Goal: Task Accomplishment & Management: Complete application form

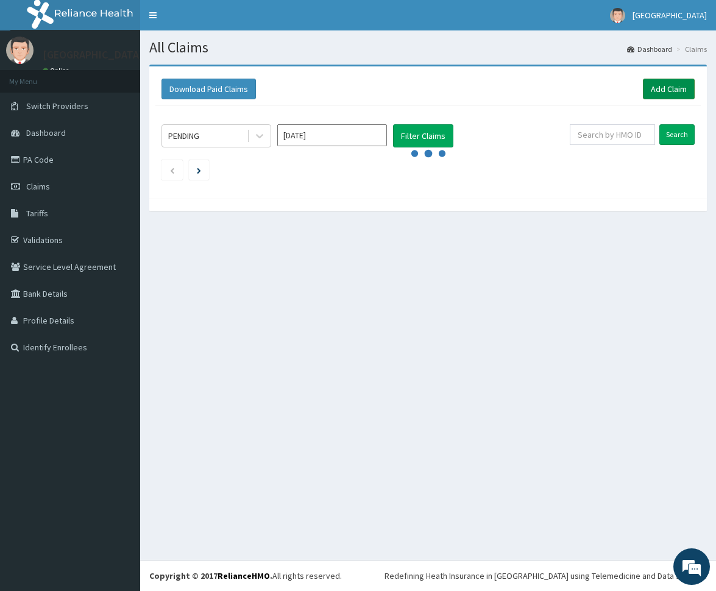
click at [651, 83] on link "Add Claim" at bounding box center [669, 89] width 52 height 21
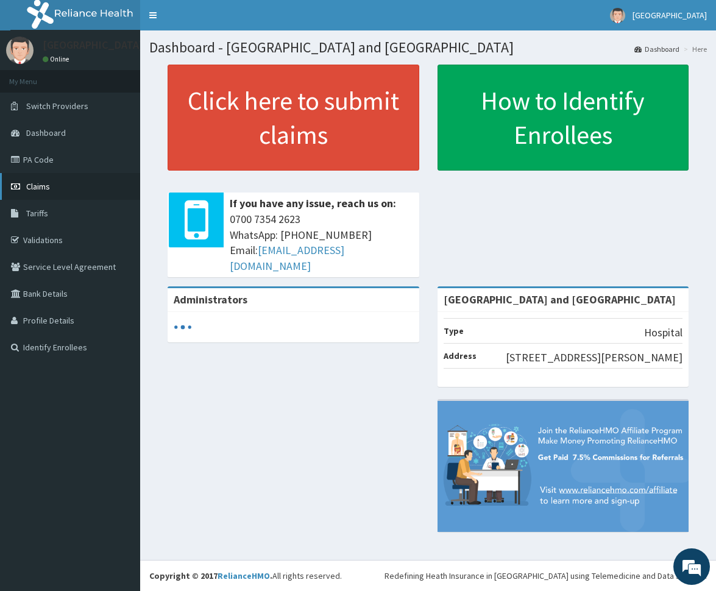
click at [37, 186] on span "Claims" at bounding box center [38, 186] width 24 height 11
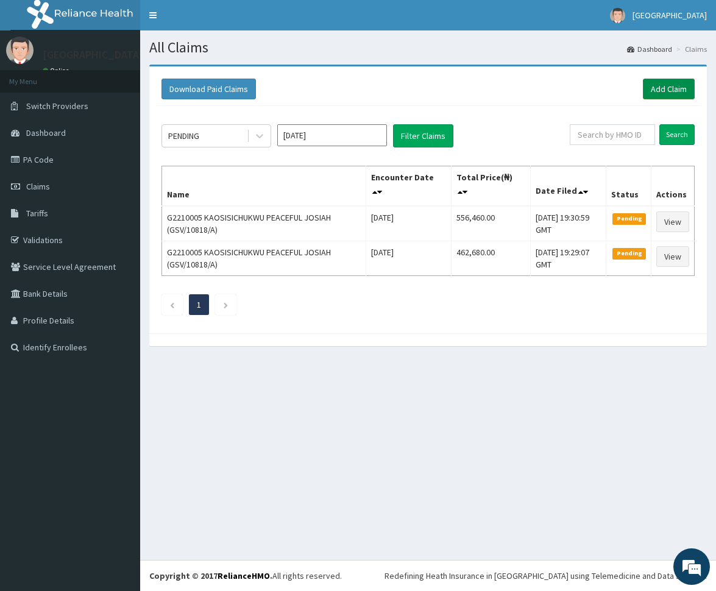
click at [656, 82] on link "Add Claim" at bounding box center [669, 89] width 52 height 21
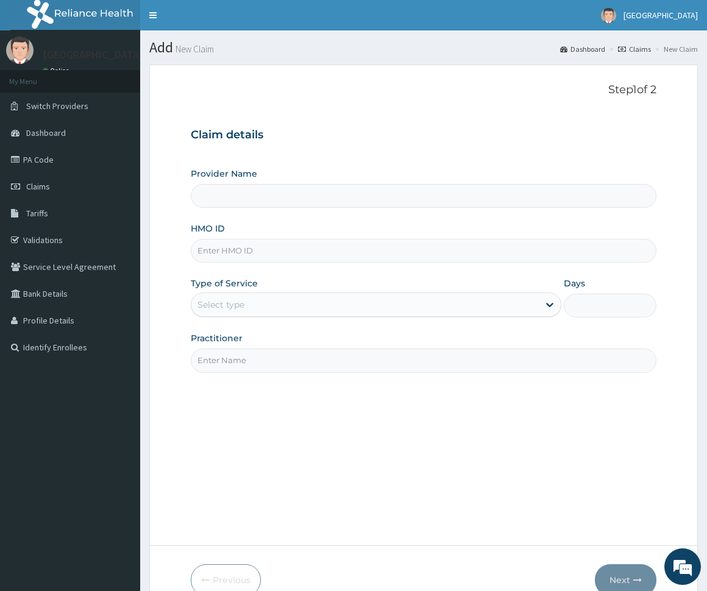
type input "[GEOGRAPHIC_DATA] and [GEOGRAPHIC_DATA]"
click at [256, 251] on input "HMO ID" at bounding box center [423, 251] width 465 height 24
type input "fmi/10229/d"
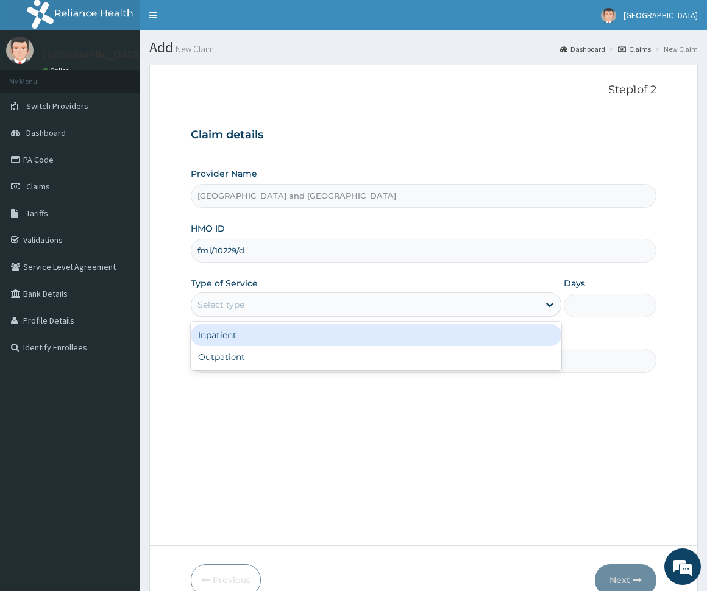
click at [305, 302] on div "Select type" at bounding box center [364, 305] width 347 height 20
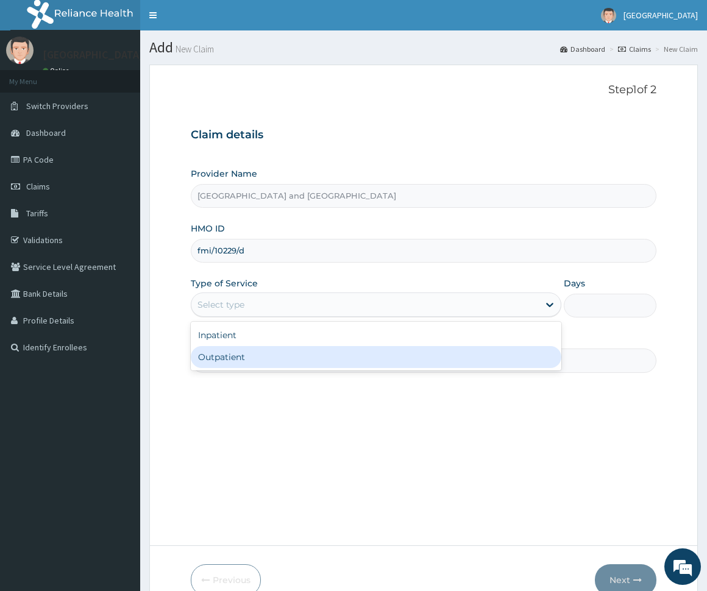
click at [295, 357] on div "Outpatient" at bounding box center [376, 357] width 370 height 22
type input "1"
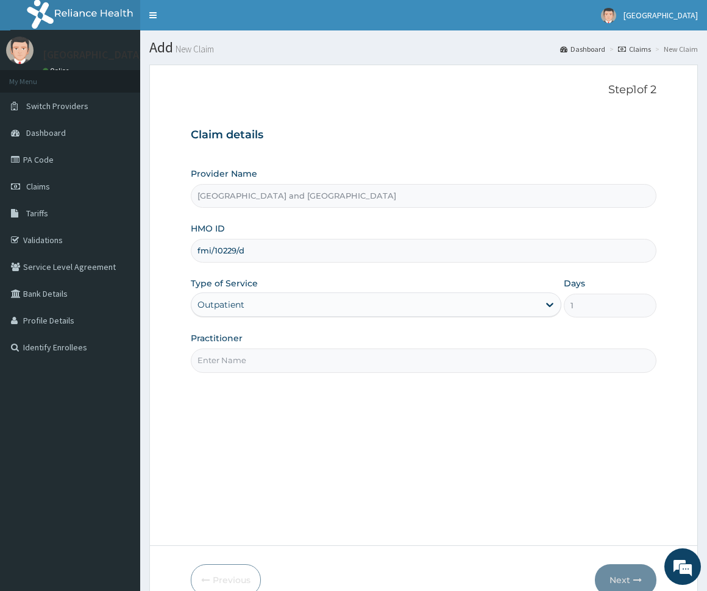
click at [316, 366] on input "Practitioner" at bounding box center [423, 361] width 465 height 24
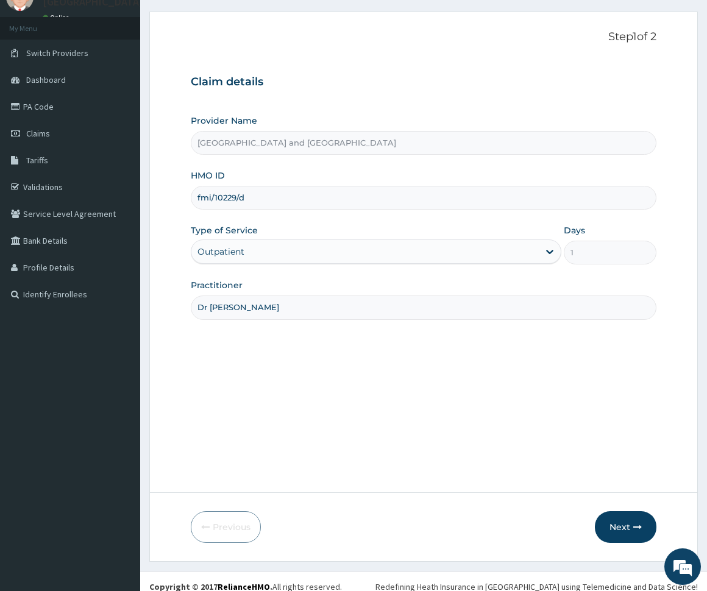
scroll to position [64, 0]
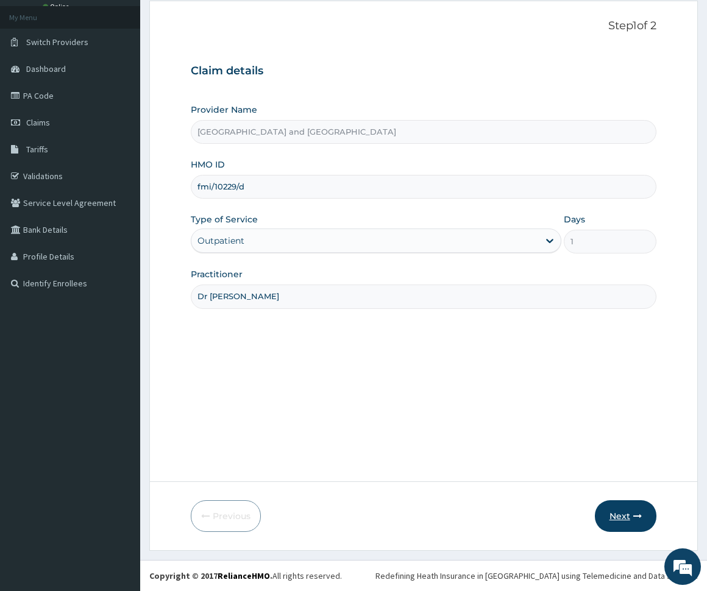
type input "Dr Peter Ibom"
click at [623, 517] on button "Next" at bounding box center [626, 516] width 62 height 32
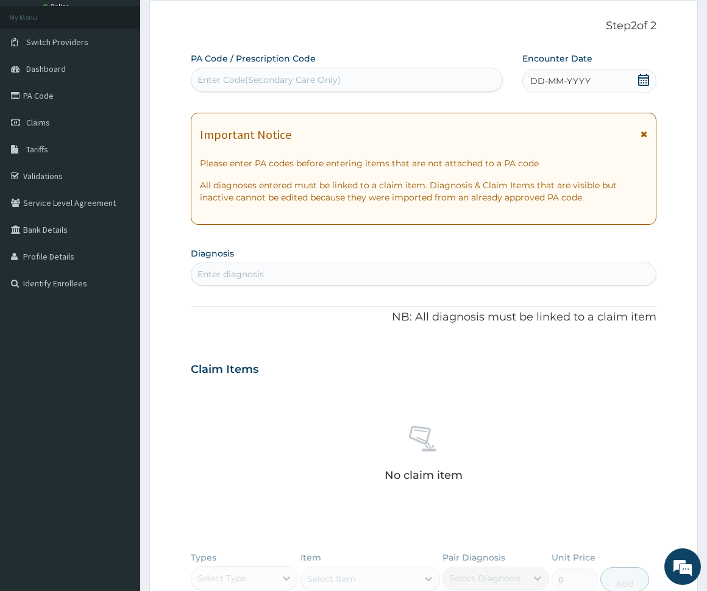
click at [609, 83] on div "DD-MM-YYYY" at bounding box center [588, 81] width 133 height 24
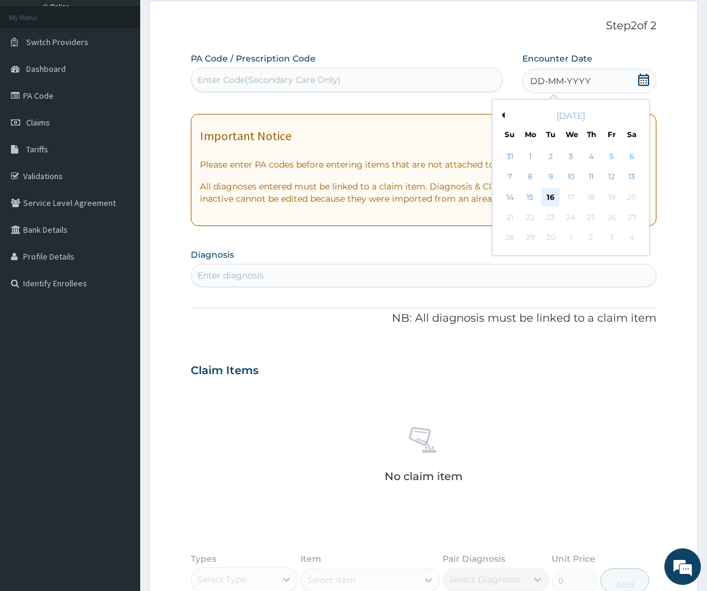
click at [550, 196] on div "16" at bounding box center [551, 197] width 18 height 18
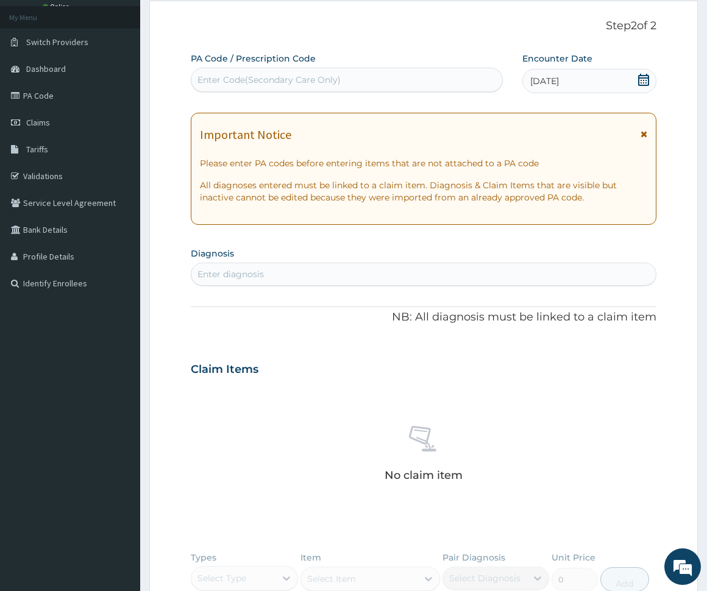
click at [258, 271] on div "Enter diagnosis" at bounding box center [230, 274] width 66 height 12
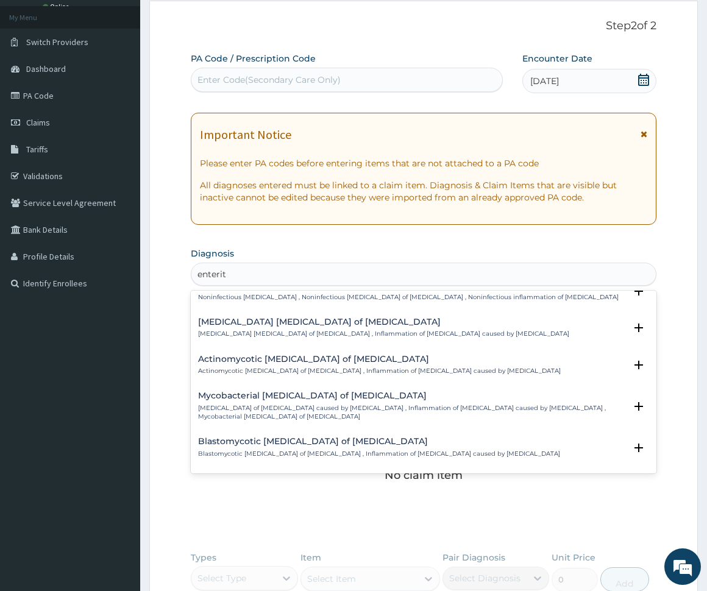
scroll to position [1714, 0]
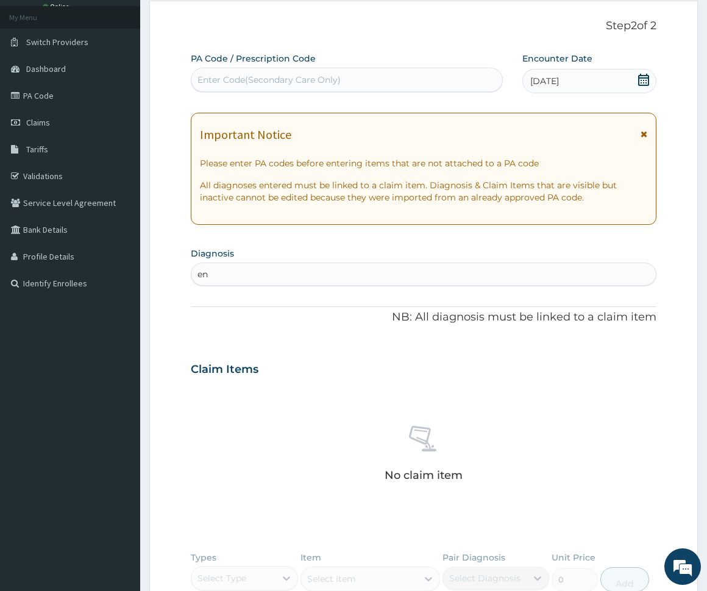
type input "e"
type input "typhoid"
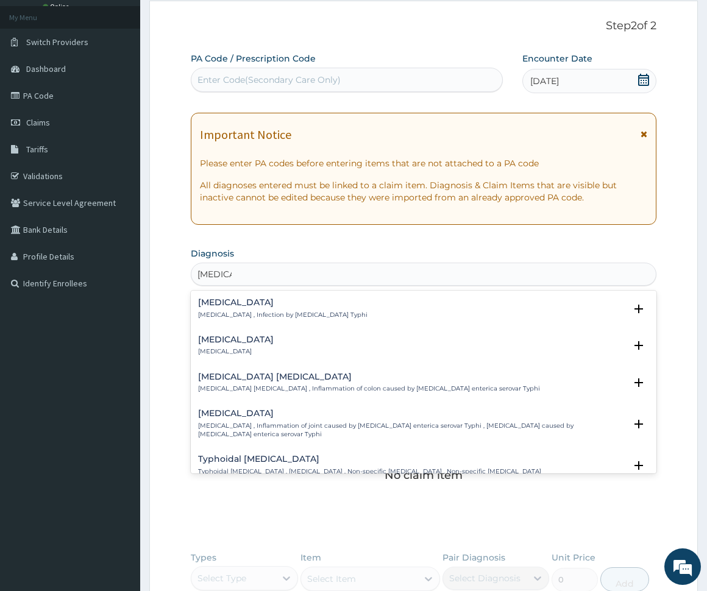
click at [299, 310] on div "Typhoid fever Typhoid fever , Infection by Salmonella Typhi" at bounding box center [282, 308] width 169 height 21
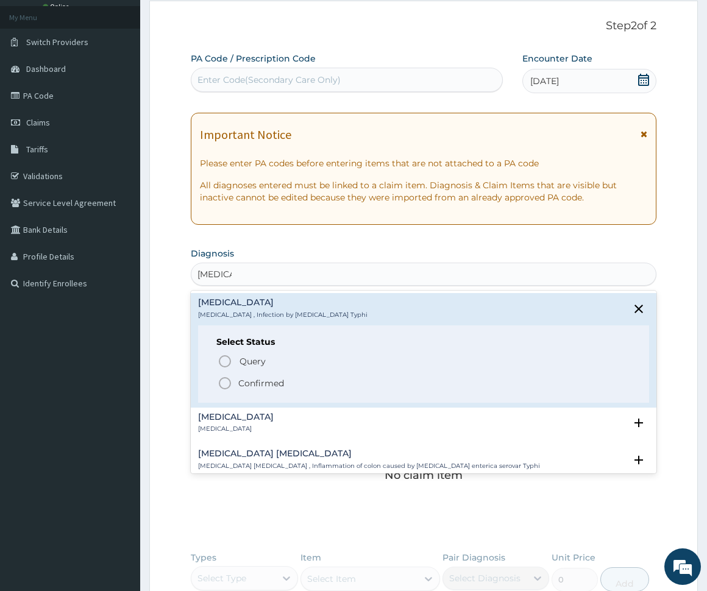
click at [227, 381] on icon "status option filled" at bounding box center [225, 383] width 15 height 15
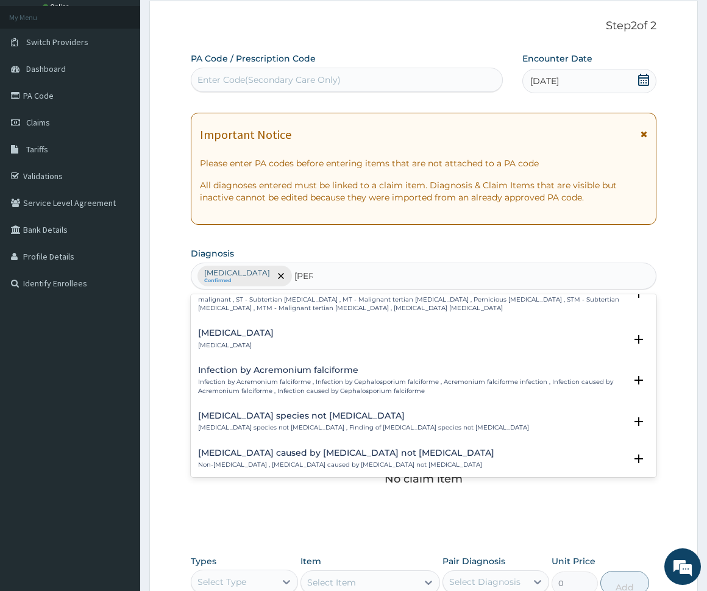
scroll to position [70, 0]
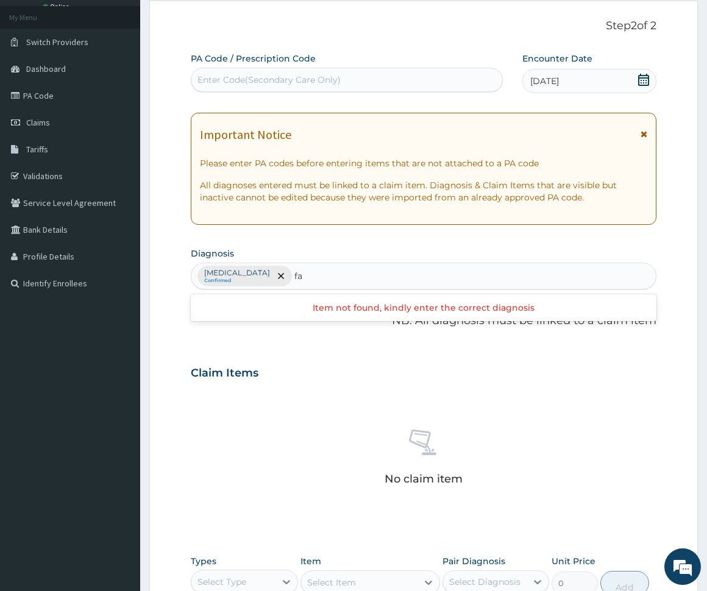
type input "f"
type input "malaria"
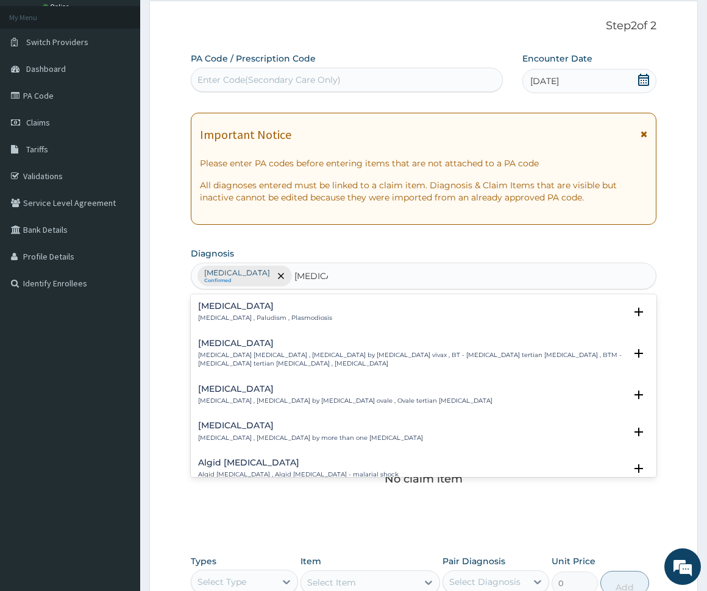
click at [270, 310] on h4 "Malaria" at bounding box center [265, 306] width 134 height 9
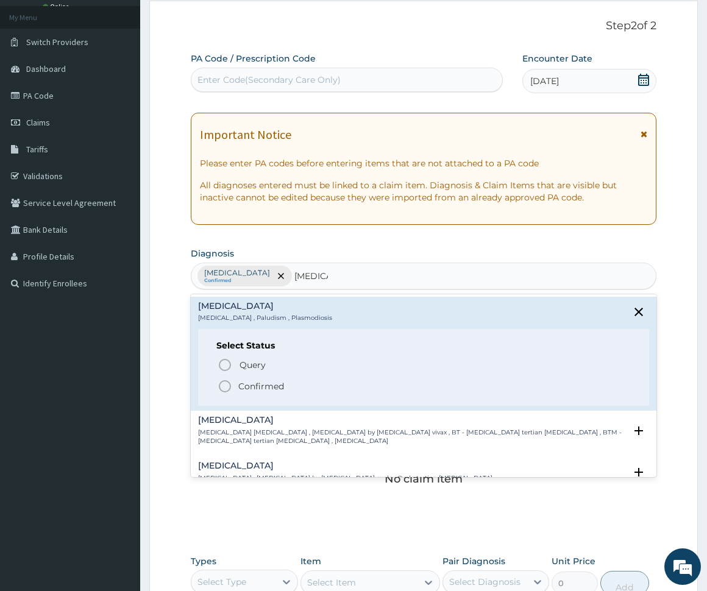
click at [226, 386] on icon "status option filled" at bounding box center [225, 386] width 15 height 15
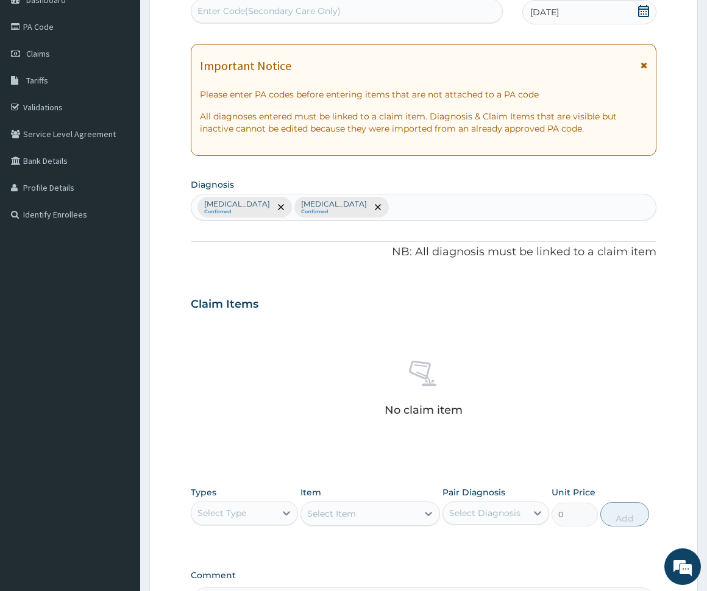
scroll to position [288, 0]
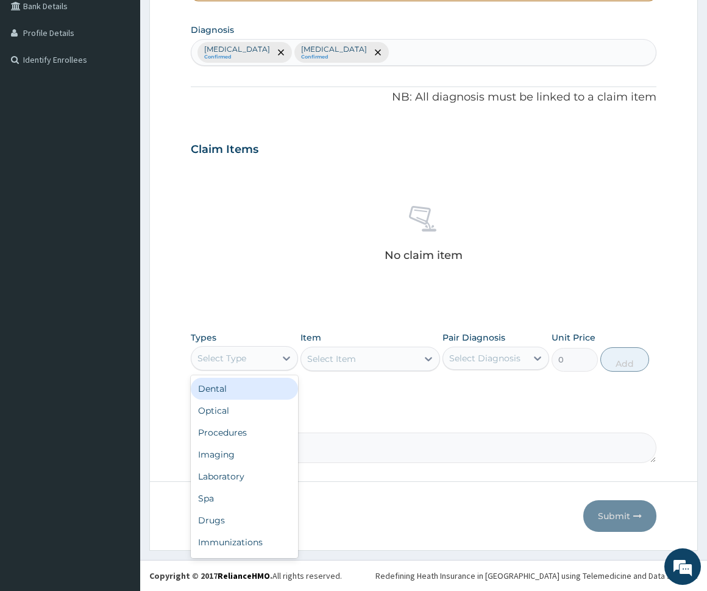
click at [238, 360] on div "Select Type" at bounding box center [221, 358] width 49 height 12
click at [232, 427] on div "Procedures" at bounding box center [244, 433] width 107 height 22
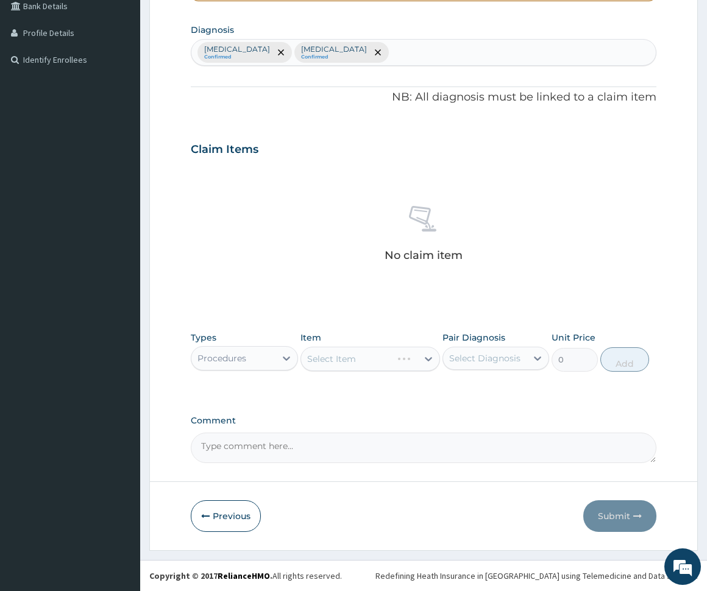
click at [375, 363] on div "Select Item" at bounding box center [370, 359] width 140 height 24
click at [375, 363] on div "Select Item" at bounding box center [359, 359] width 116 height 20
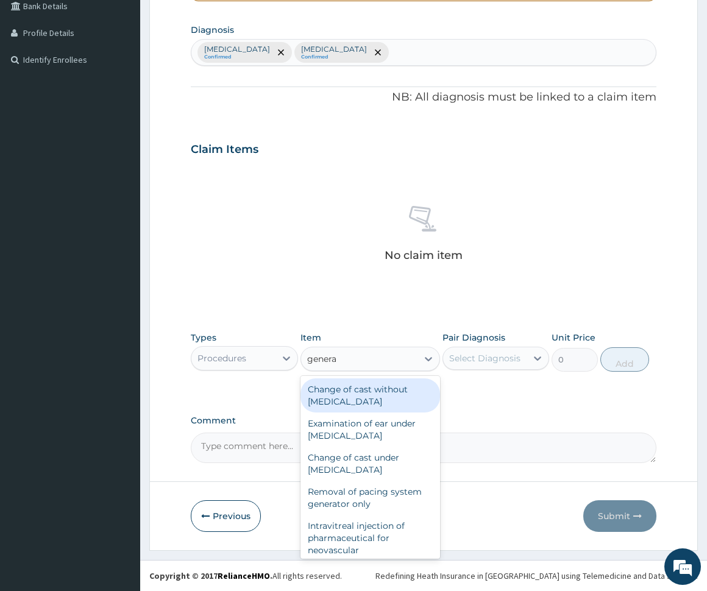
type input "general"
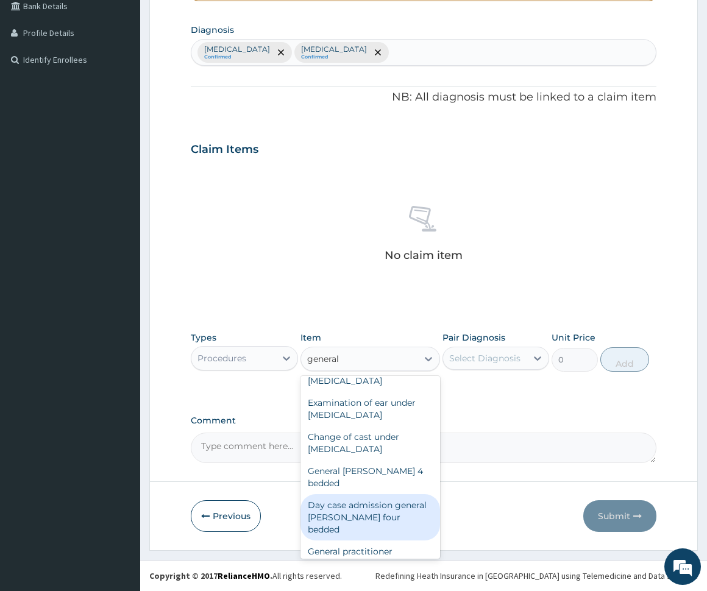
scroll to position [23, 0]
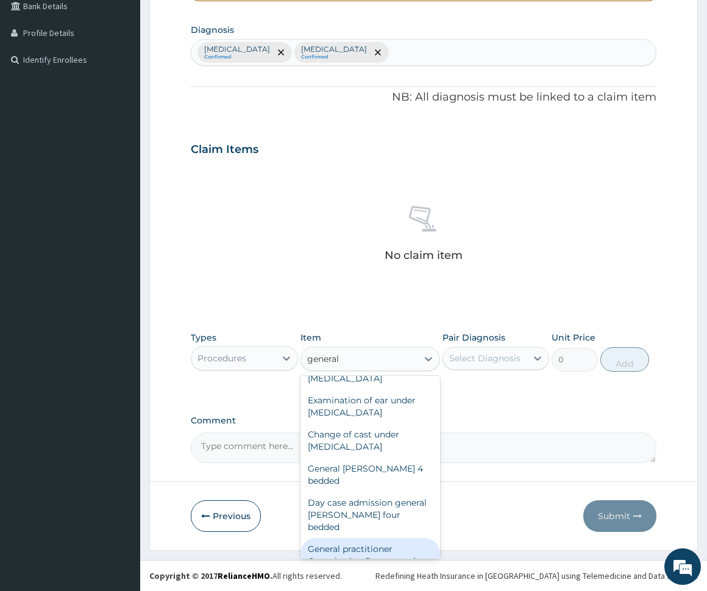
click at [379, 538] on div "General practitioner Consultation first outpatient consultation" at bounding box center [370, 561] width 140 height 46
type input "3000"
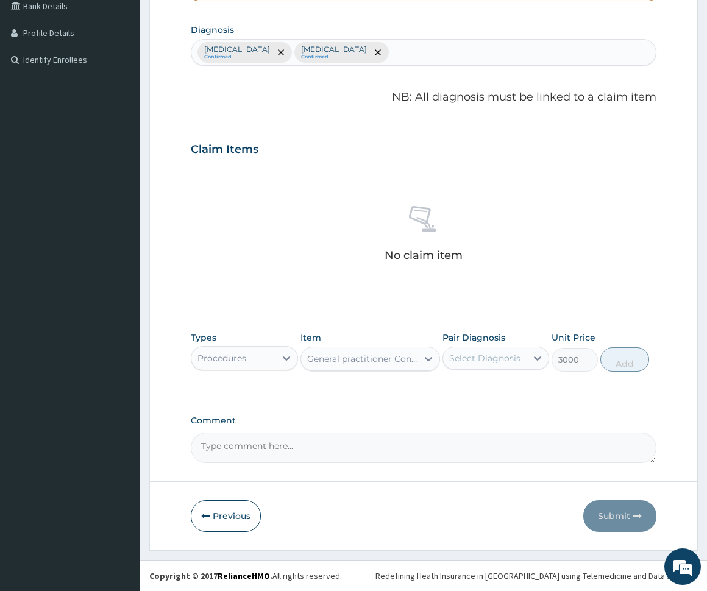
click at [519, 353] on div "Select Diagnosis" at bounding box center [484, 358] width 71 height 12
click at [506, 383] on label "Typhoid fever" at bounding box center [501, 388] width 76 height 12
checkbox input "true"
click at [500, 402] on div "Malaria" at bounding box center [495, 414] width 107 height 25
checkbox input "true"
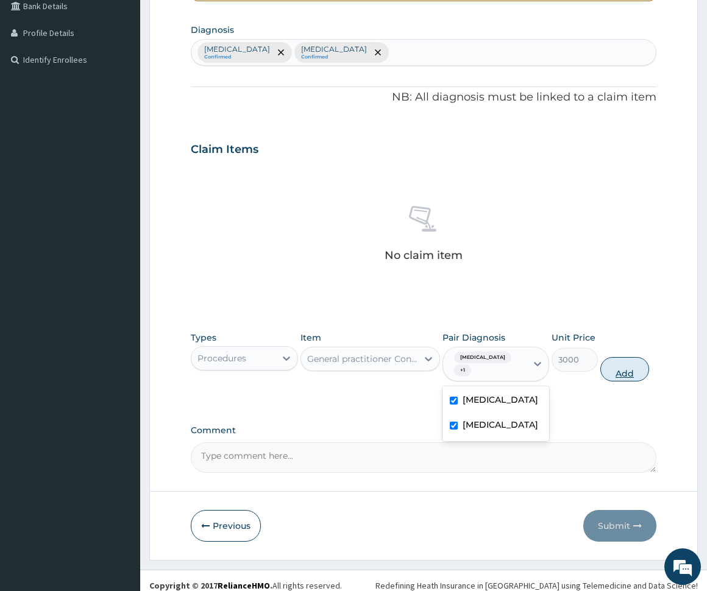
click at [628, 370] on button "Add" at bounding box center [624, 369] width 49 height 24
type input "0"
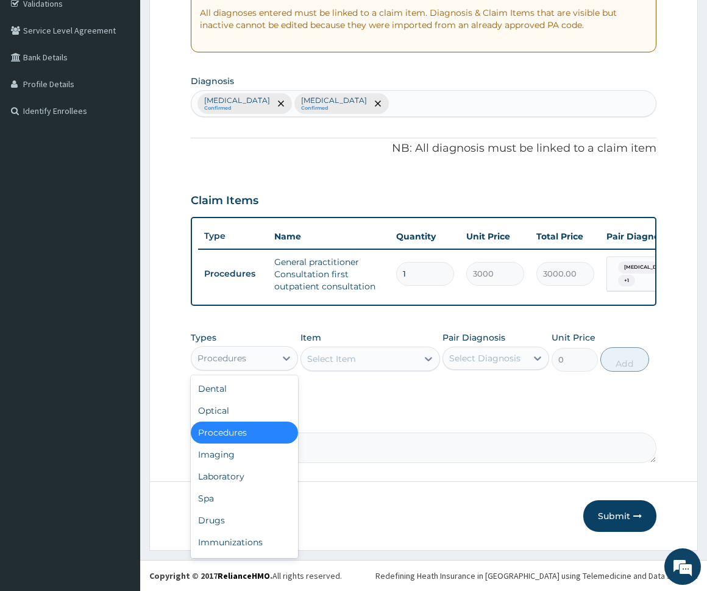
click at [259, 353] on div "Procedures" at bounding box center [233, 359] width 84 height 20
click at [236, 480] on div "Laboratory" at bounding box center [244, 477] width 107 height 22
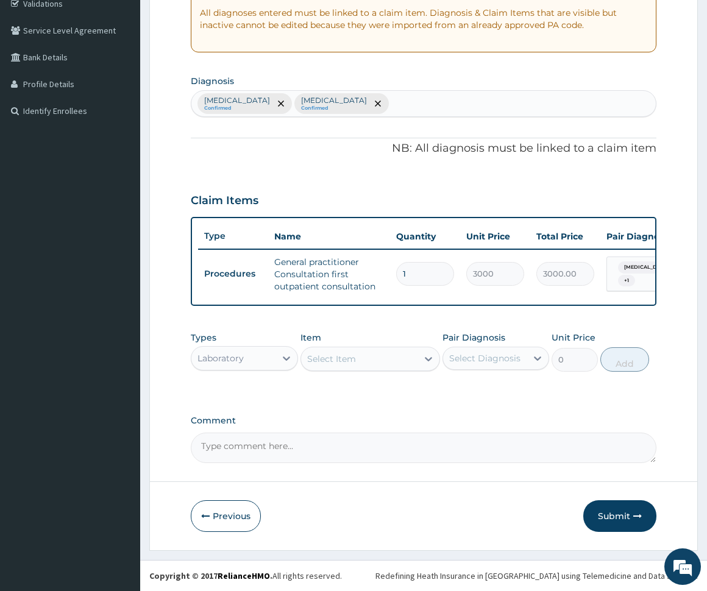
click at [369, 360] on div "Select Item" at bounding box center [359, 359] width 116 height 20
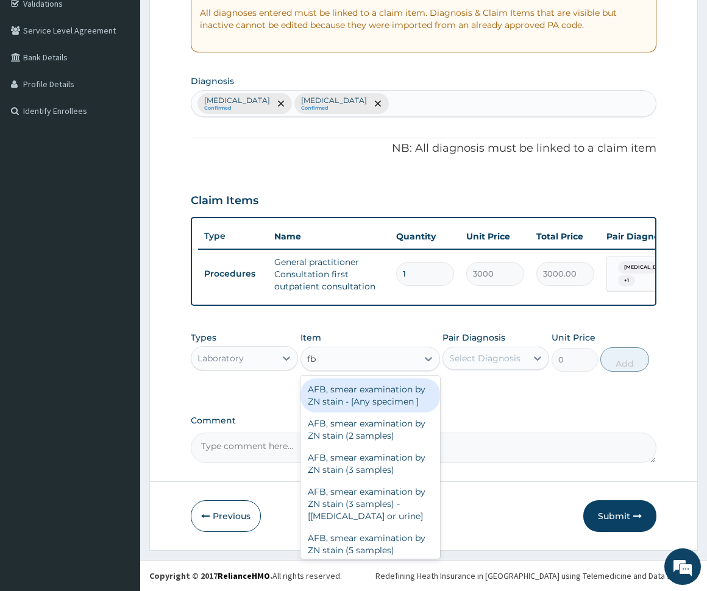
type input "fbc"
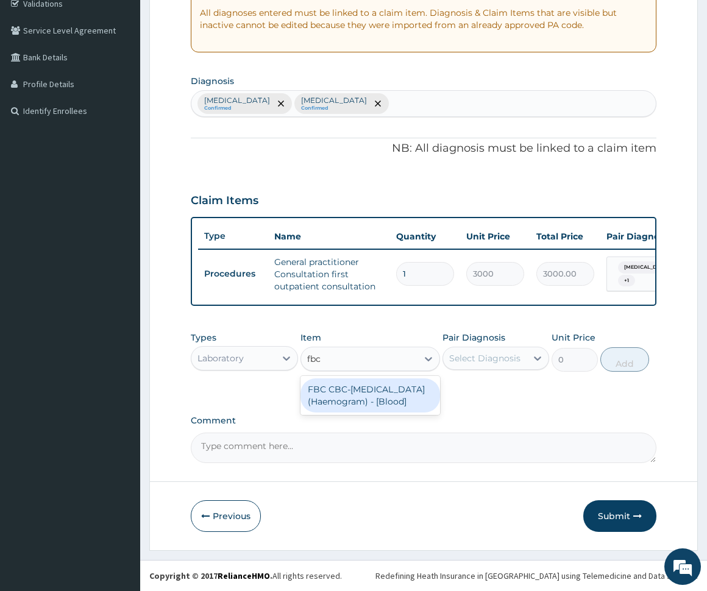
click at [390, 396] on div "FBC CBC-Complete Blood Count (Haemogram) - [Blood]" at bounding box center [370, 395] width 140 height 34
type input "3000"
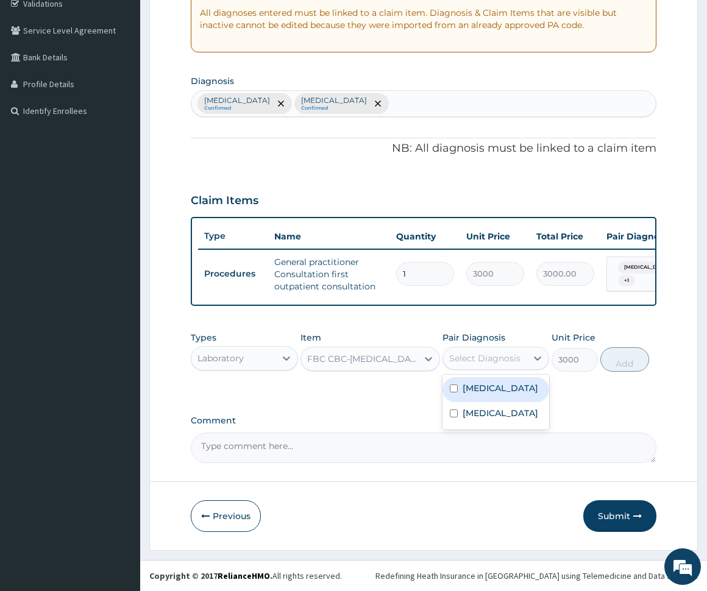
click at [508, 354] on div "Select Diagnosis" at bounding box center [484, 358] width 71 height 12
click at [505, 392] on label "Typhoid fever" at bounding box center [501, 388] width 76 height 12
checkbox input "true"
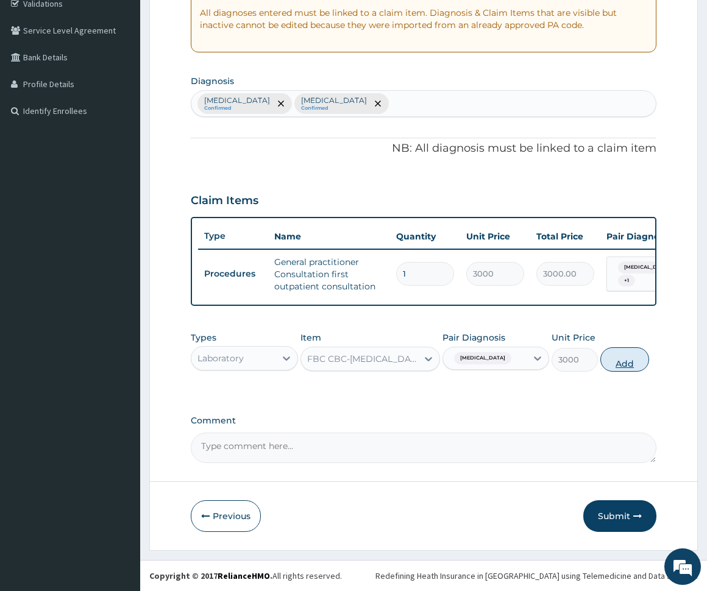
click at [625, 368] on button "Add" at bounding box center [624, 359] width 49 height 24
type input "0"
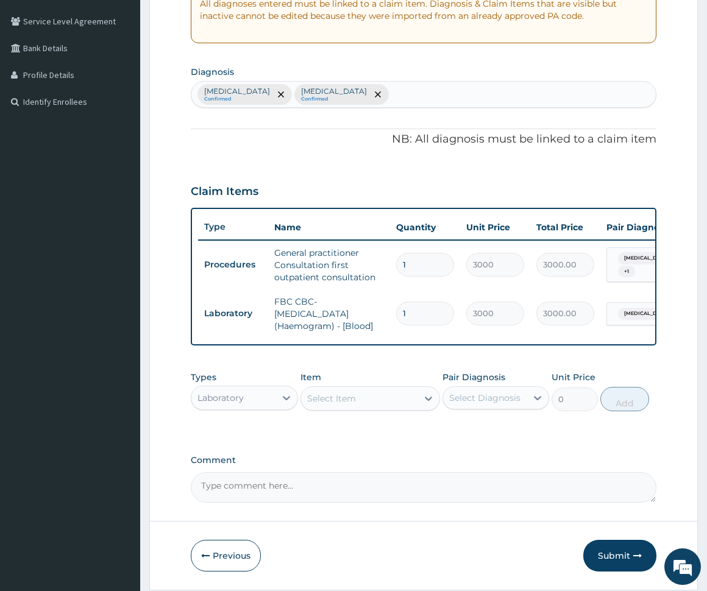
click at [361, 407] on div "Select Item" at bounding box center [359, 399] width 116 height 20
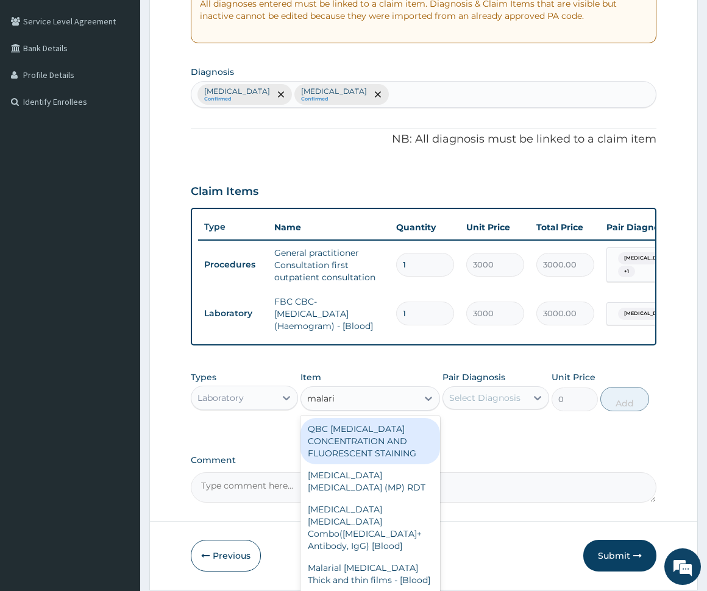
type input "malaria"
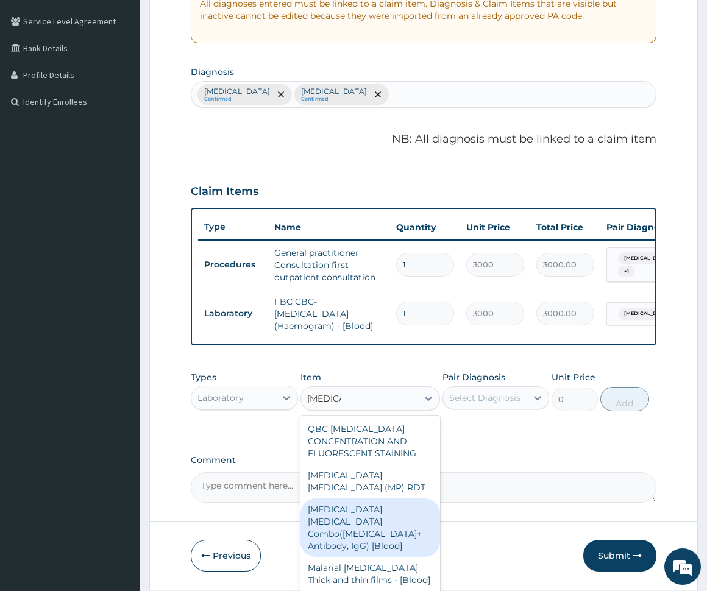
click at [364, 526] on div "Malaria Parasite Combo(Blood Film+ Antibody, IgG) [Blood]" at bounding box center [370, 528] width 140 height 59
type input "2000"
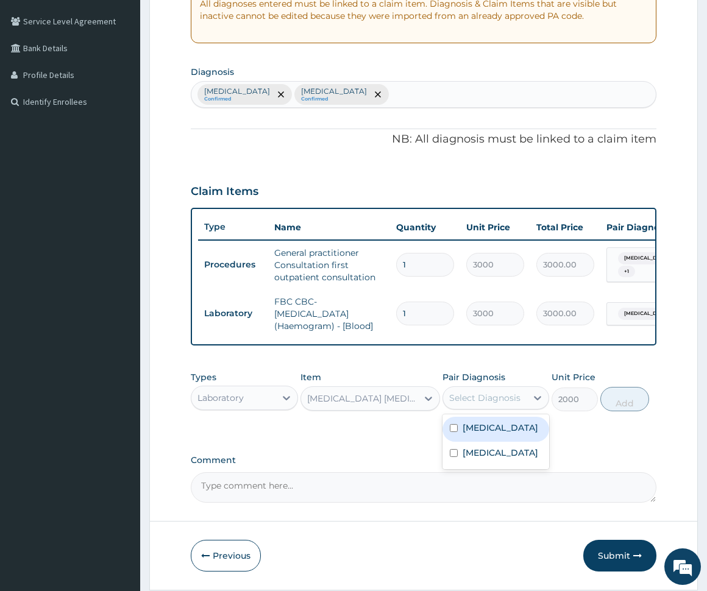
click at [503, 404] on div "Select Diagnosis" at bounding box center [484, 398] width 71 height 12
click at [505, 458] on div "Malaria" at bounding box center [495, 454] width 107 height 25
checkbox input "true"
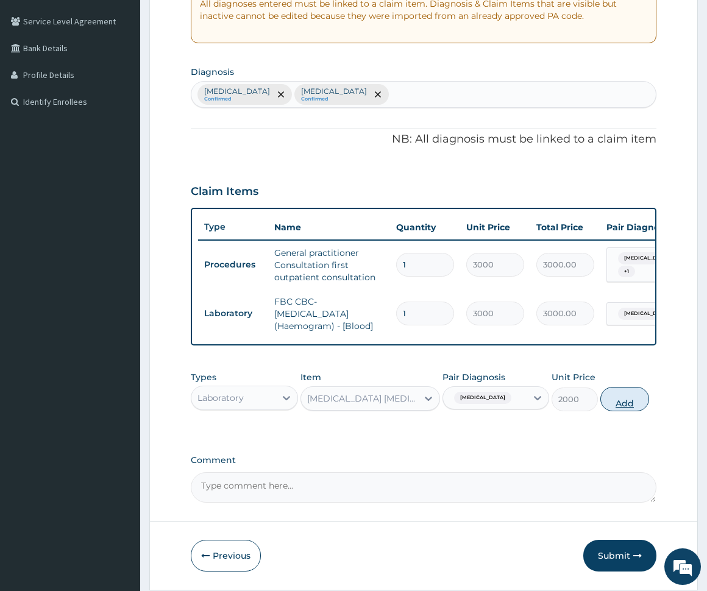
click at [630, 410] on button "Add" at bounding box center [624, 399] width 49 height 24
type input "0"
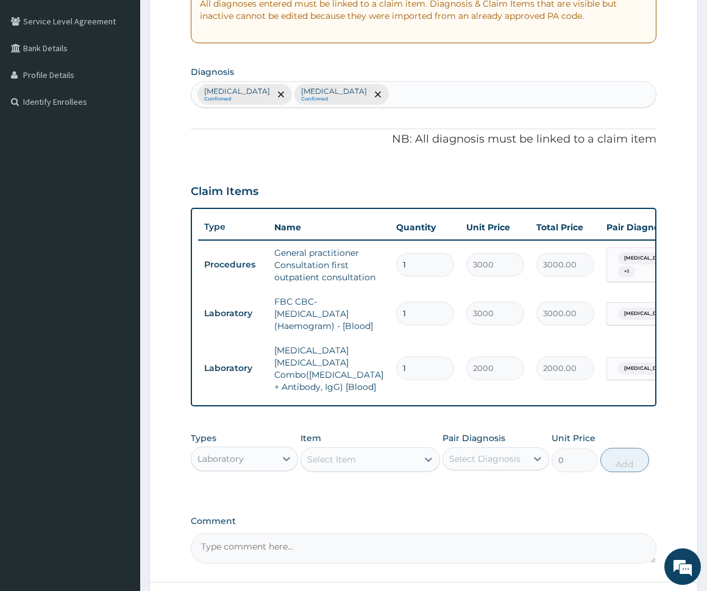
type input "2"
type input "4000.00"
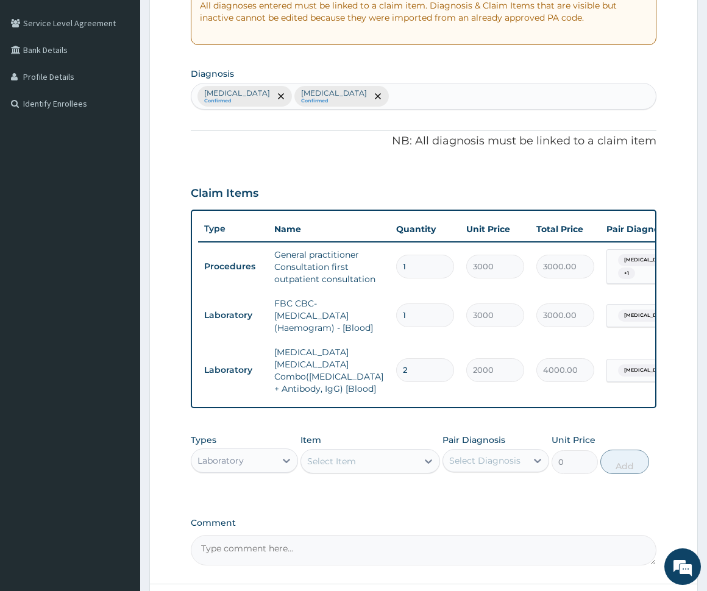
type input "3"
type input "6000.00"
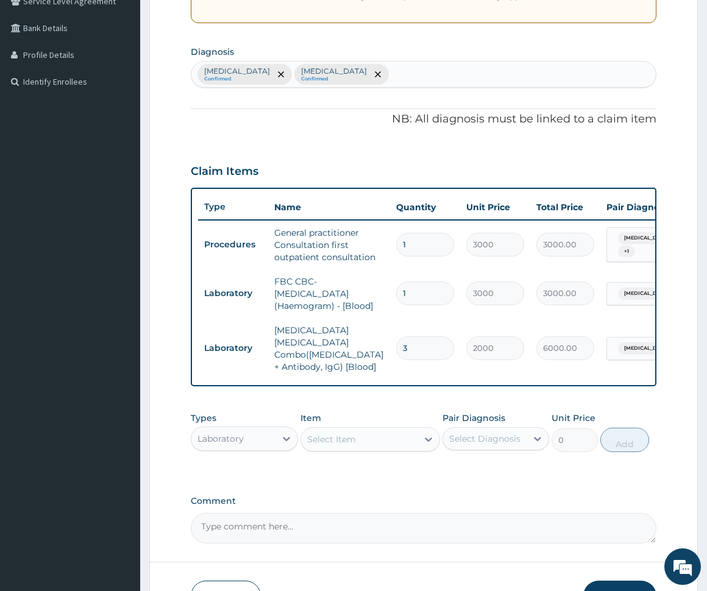
scroll to position [266, 0]
type input "3"
click at [266, 430] on div "Laboratory" at bounding box center [233, 438] width 84 height 20
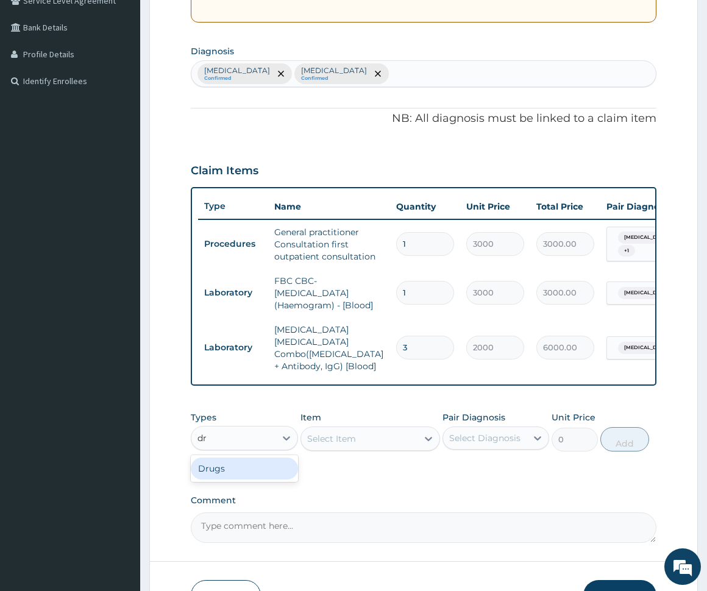
type input "dru"
click at [209, 464] on div "Drugs" at bounding box center [244, 469] width 107 height 22
click at [352, 432] on div "Select Item" at bounding box center [370, 439] width 140 height 24
click at [350, 438] on div "Select Item" at bounding box center [370, 439] width 140 height 24
click at [356, 435] on div "Select Item" at bounding box center [370, 439] width 140 height 24
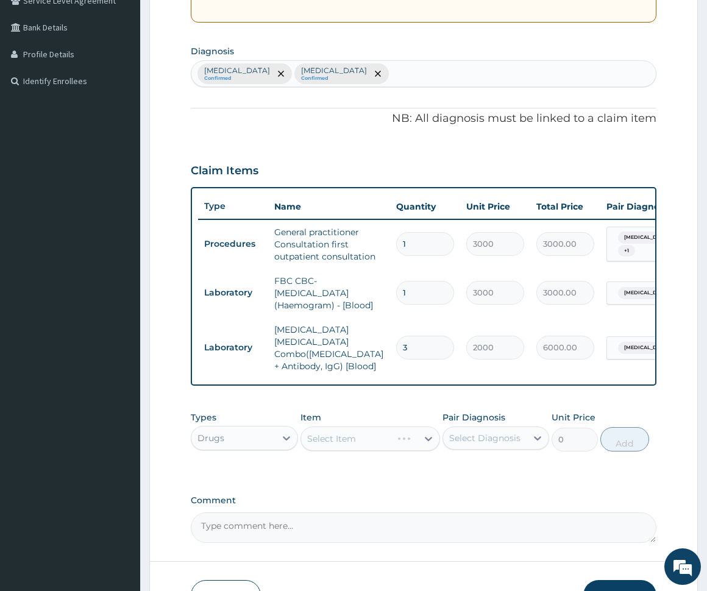
click at [357, 435] on div "Select Item" at bounding box center [370, 439] width 140 height 24
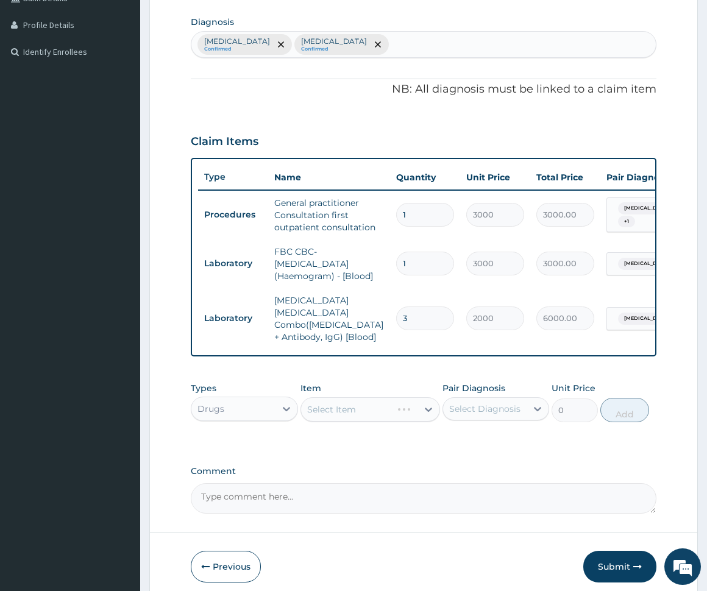
scroll to position [307, 0]
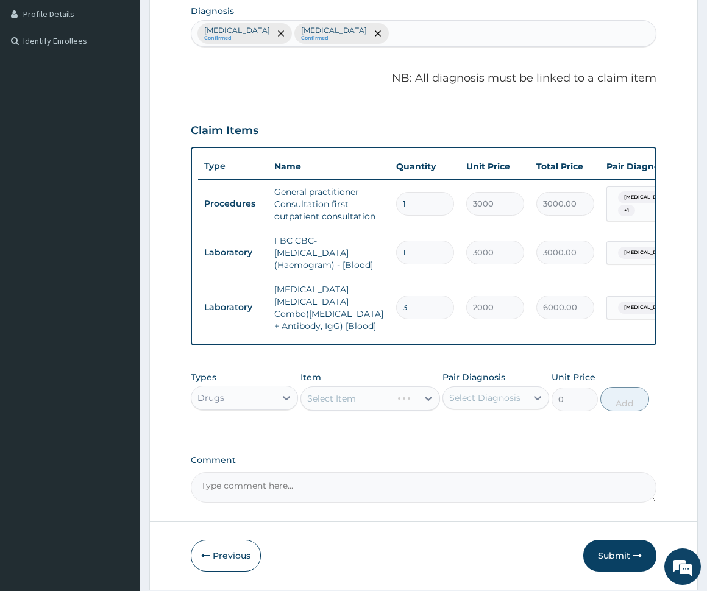
click at [378, 396] on div "Select Item" at bounding box center [370, 398] width 140 height 24
click at [395, 399] on div "Select Item" at bounding box center [359, 399] width 116 height 20
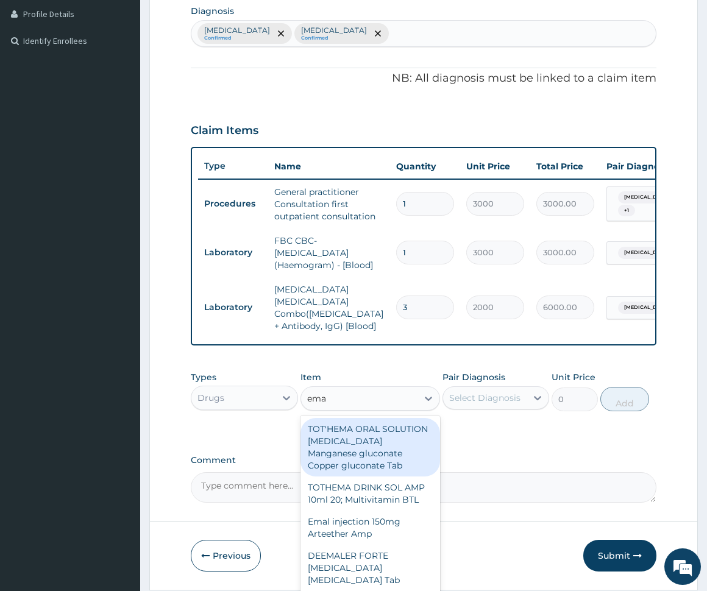
type input "emal"
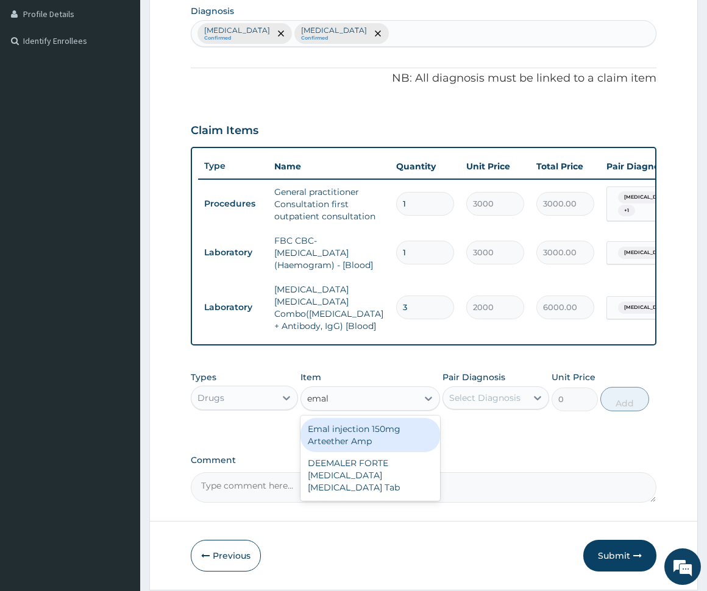
click at [395, 430] on div "Emal injection 150mg Arteether Amp" at bounding box center [370, 435] width 140 height 34
type input "4259.25"
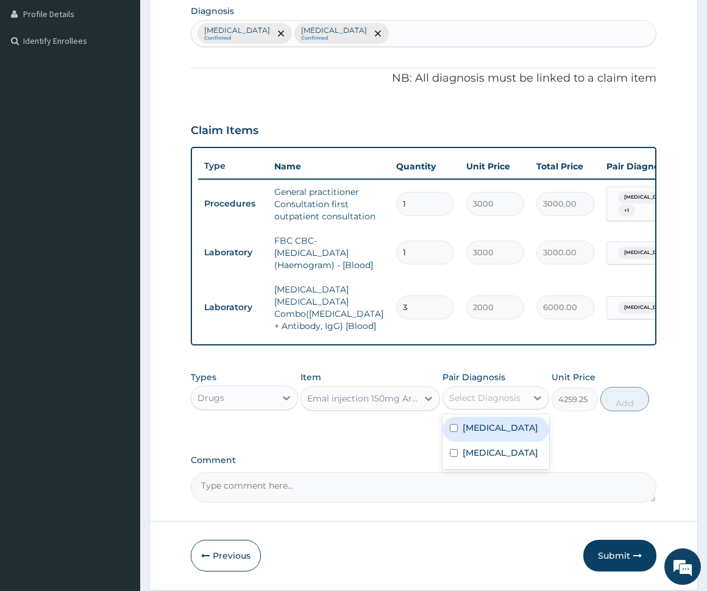
click at [479, 399] on div "Select Diagnosis" at bounding box center [484, 398] width 71 height 12
click at [483, 453] on label "Malaria" at bounding box center [501, 453] width 76 height 12
checkbox input "true"
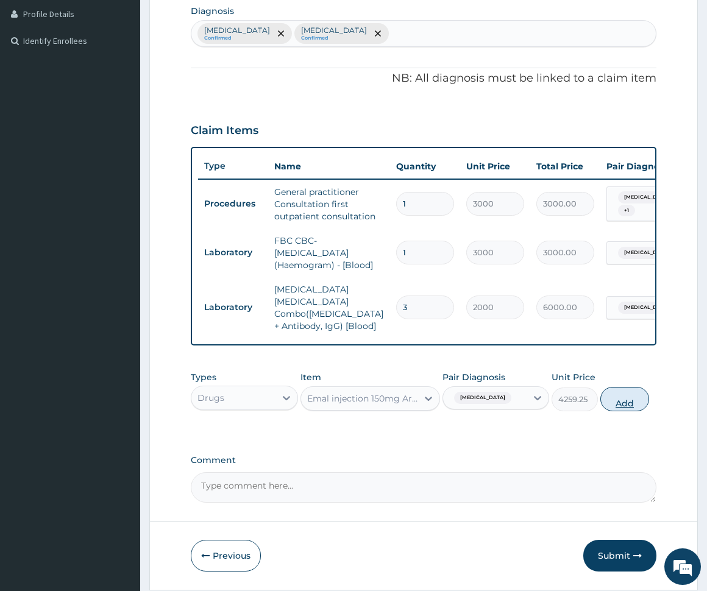
click at [634, 397] on button "Add" at bounding box center [624, 399] width 49 height 24
type input "0"
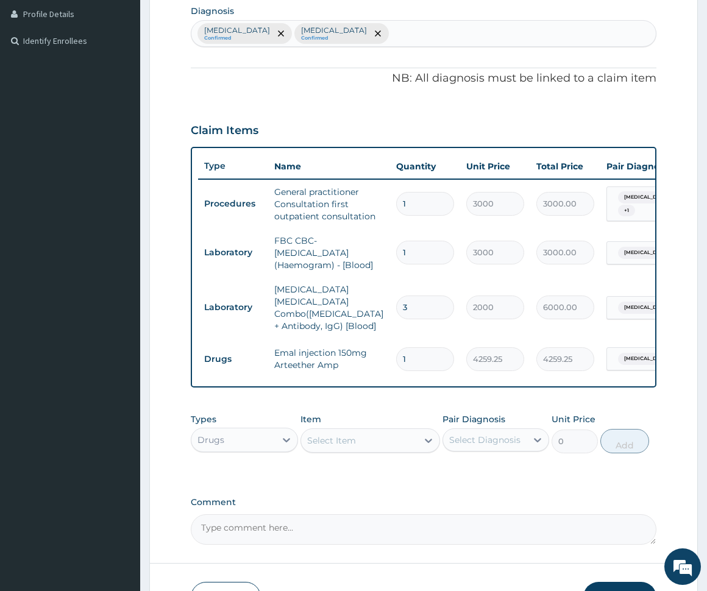
click at [340, 435] on div "Select Item" at bounding box center [331, 441] width 49 height 12
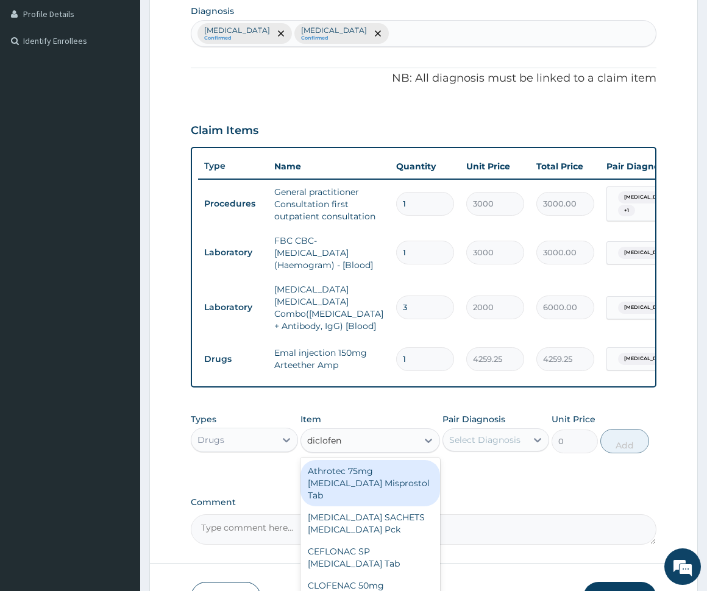
type input "diclofena"
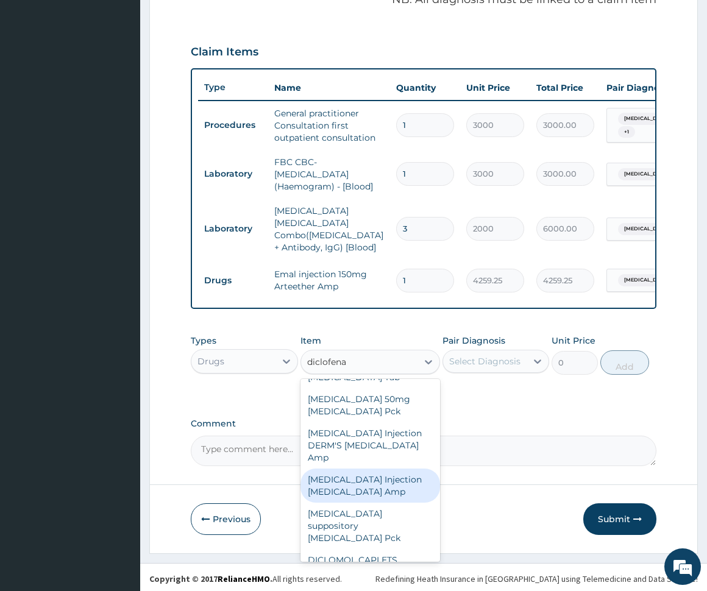
scroll to position [414, 0]
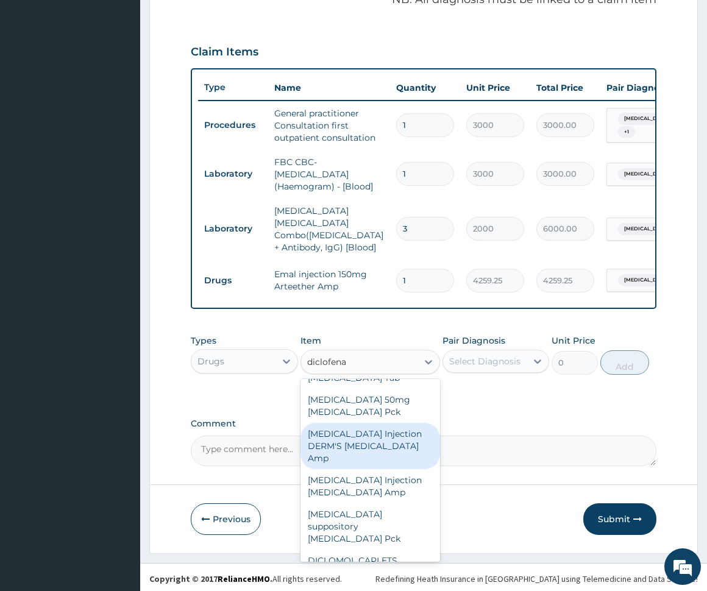
click at [381, 435] on div "DICLOFENAC Injection DERM'S Diclofenac Amp" at bounding box center [370, 446] width 140 height 46
type input "345"
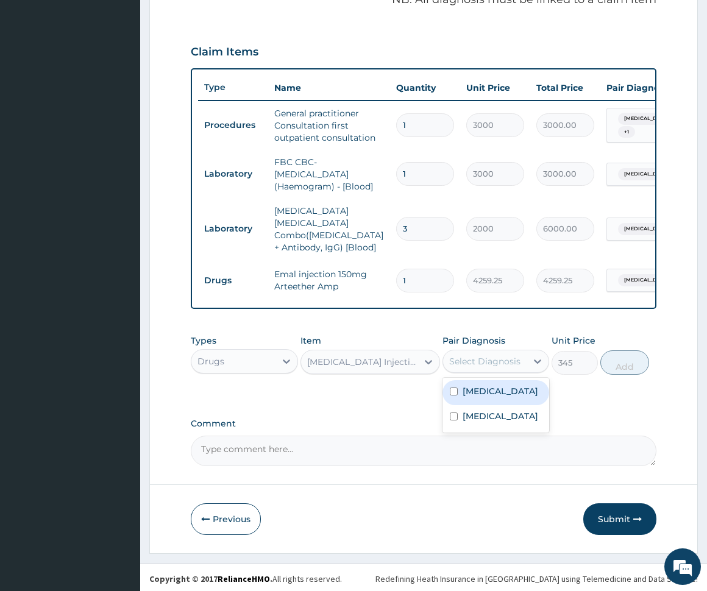
click at [492, 365] on div "Select Diagnosis" at bounding box center [485, 362] width 84 height 20
click at [485, 416] on label "Malaria" at bounding box center [501, 416] width 76 height 12
checkbox input "true"
click at [631, 368] on button "Add" at bounding box center [624, 362] width 49 height 24
type input "0"
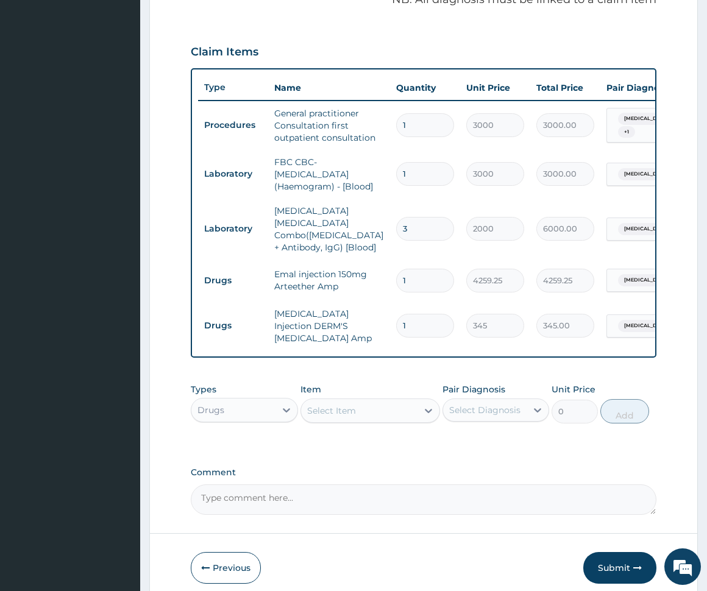
click at [345, 405] on div "Select Item" at bounding box center [331, 411] width 49 height 12
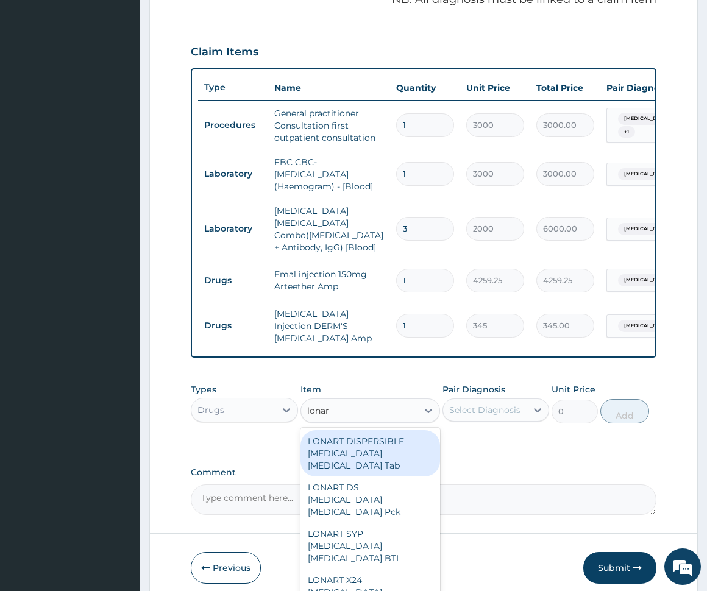
type input "lonart"
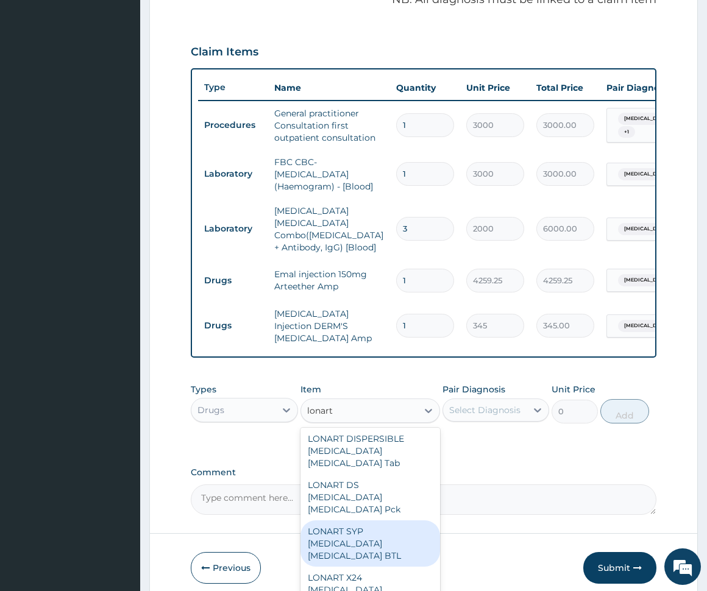
scroll to position [73, 0]
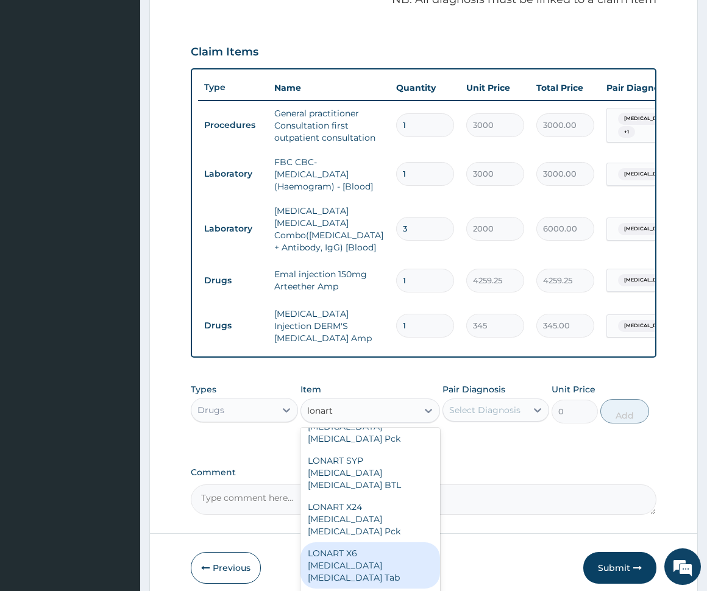
click at [371, 542] on div "LONART X6 Artemether Lumefantrine Tab" at bounding box center [370, 565] width 140 height 46
type input "326.75"
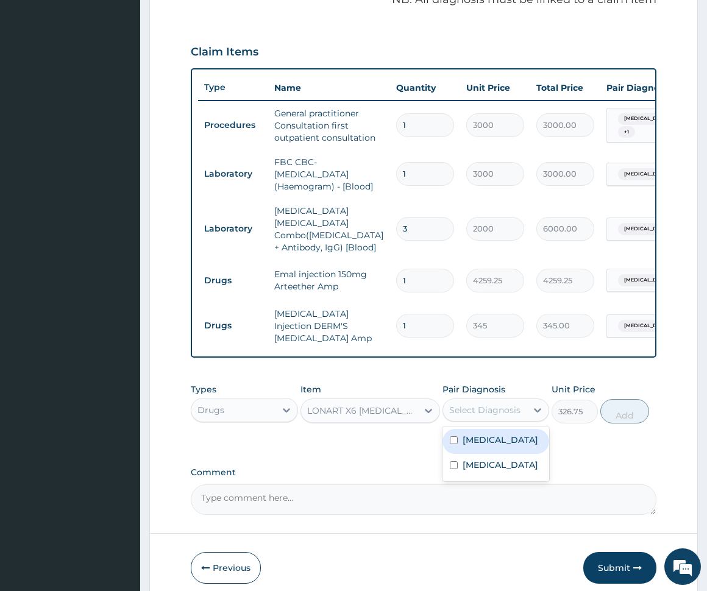
click at [477, 406] on div "Select Diagnosis" at bounding box center [485, 410] width 84 height 20
click at [477, 459] on label "Malaria" at bounding box center [501, 465] width 76 height 12
checkbox input "true"
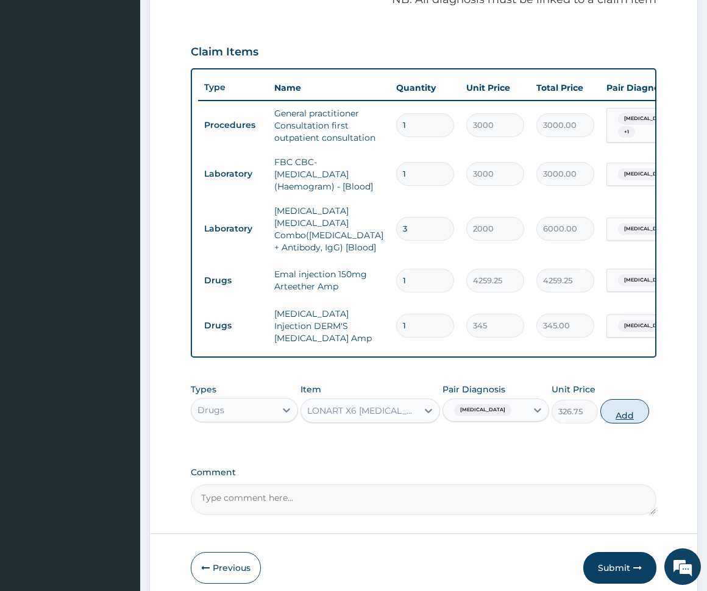
click at [641, 399] on button "Add" at bounding box center [624, 411] width 49 height 24
type input "0"
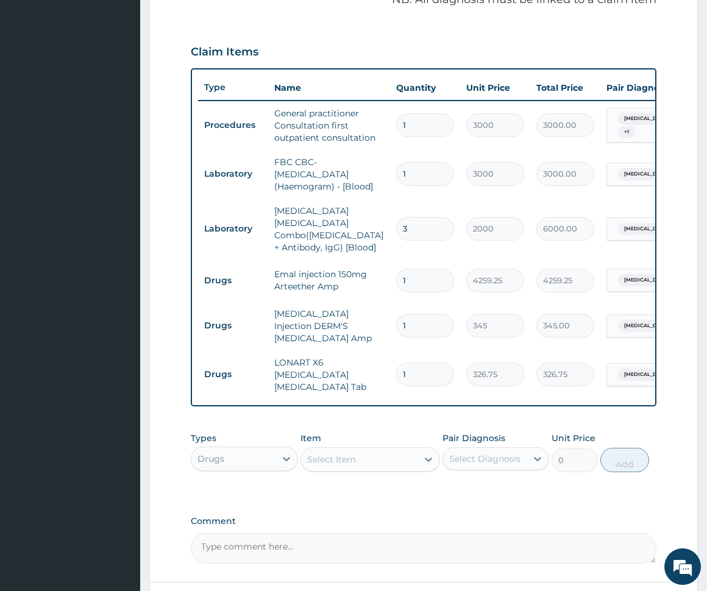
type input "0.00"
type input "6"
type input "1960.50"
type input "6"
click at [361, 450] on div "Select Item" at bounding box center [359, 460] width 116 height 20
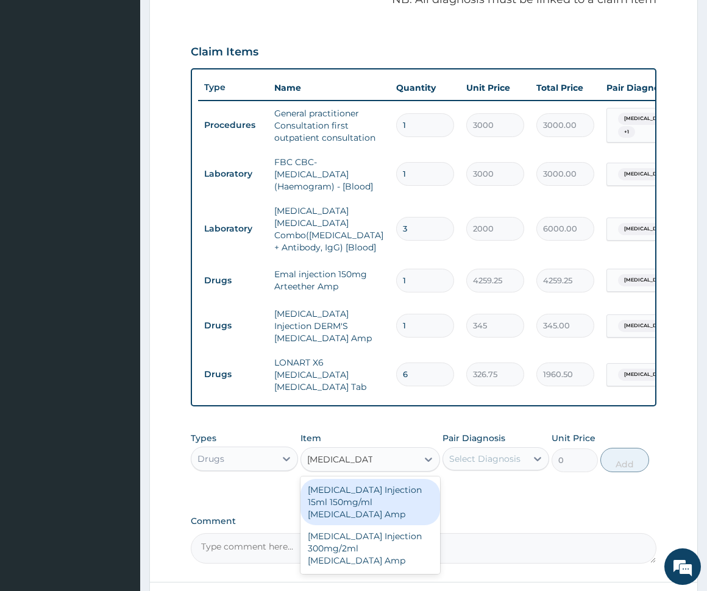
type input "paracetamol inj"
click at [363, 485] on div "PARACETAMOL Injection 15ml 150mg/ml Acetaminophen Amp" at bounding box center [370, 502] width 140 height 46
type input "862.5"
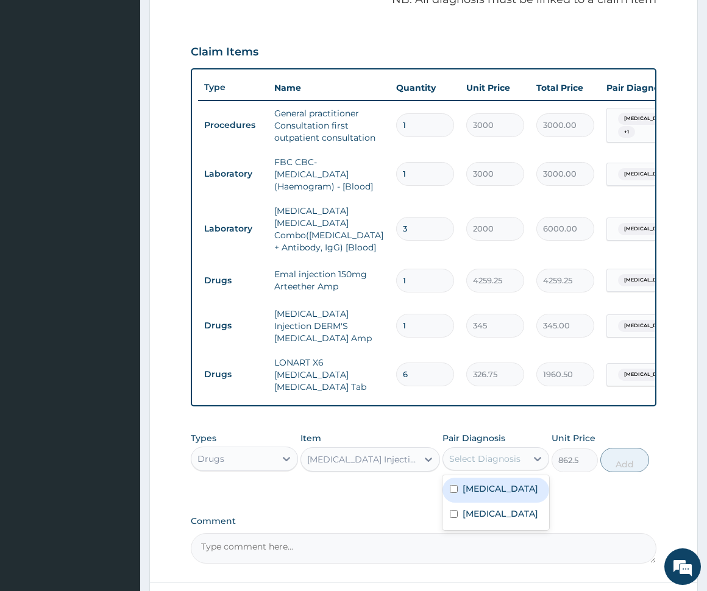
click at [480, 453] on div "Select Diagnosis" at bounding box center [484, 459] width 71 height 12
click at [493, 508] on label "Malaria" at bounding box center [501, 514] width 76 height 12
checkbox input "true"
click at [425, 453] on icon at bounding box center [428, 459] width 12 height 12
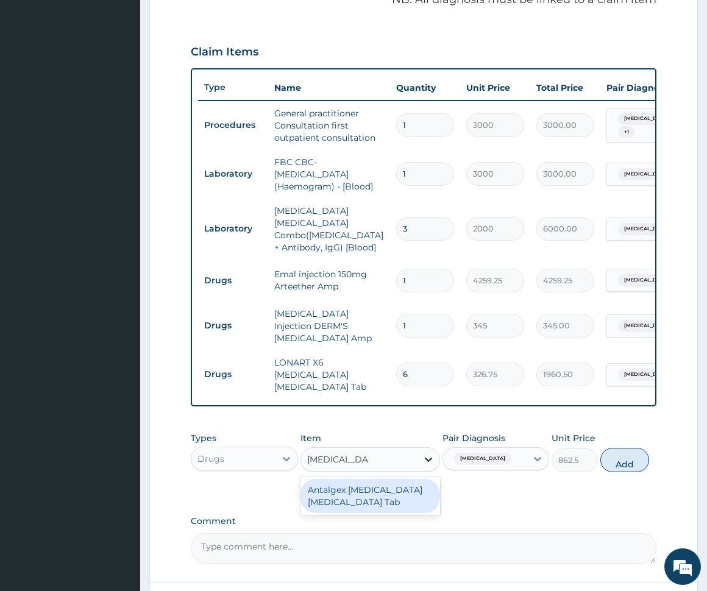
scroll to position [0, 0]
type input "paracetamol"
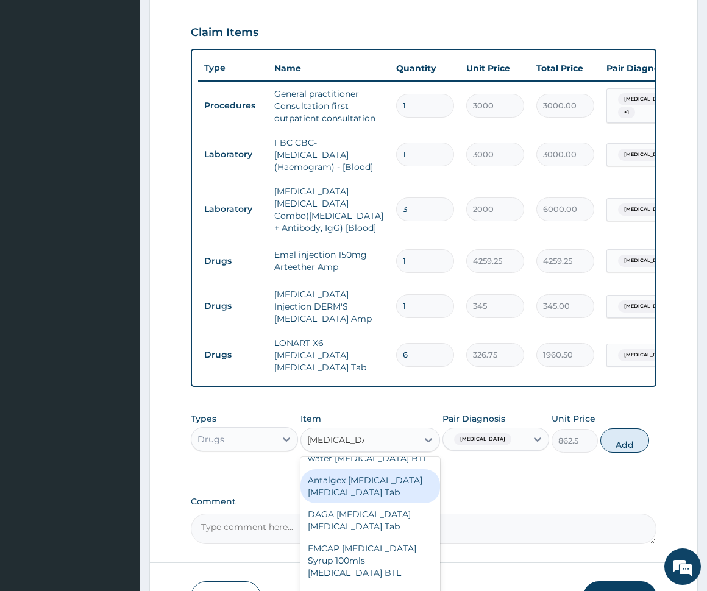
scroll to position [91, 0]
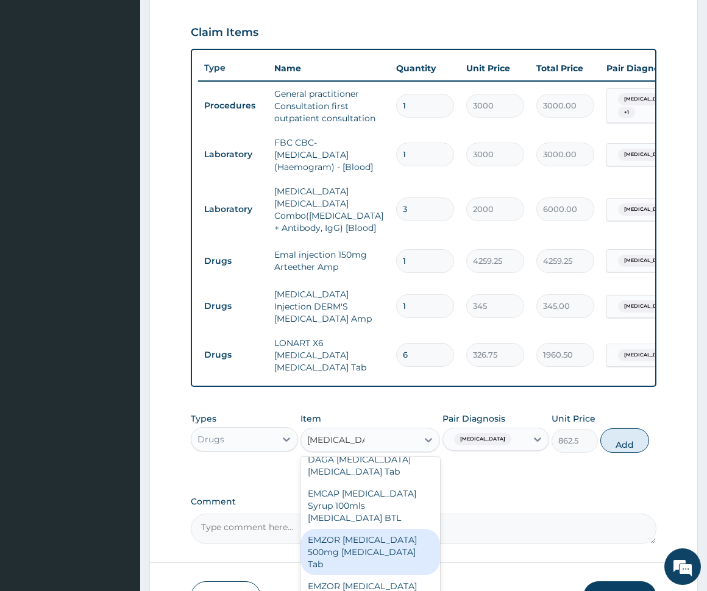
click at [402, 535] on div "EMZOR PARACETAMOL 500mg Acetaminophen Tab" at bounding box center [370, 552] width 140 height 46
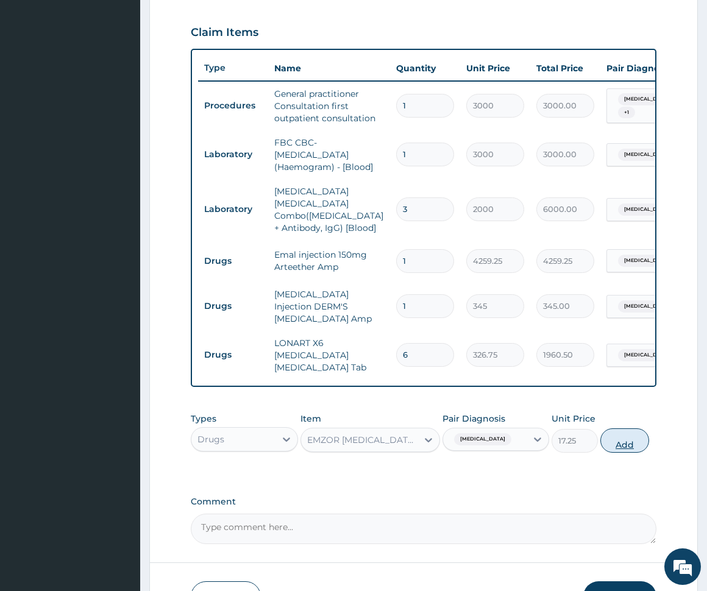
click at [610, 428] on button "Add" at bounding box center [624, 440] width 49 height 24
type input "0"
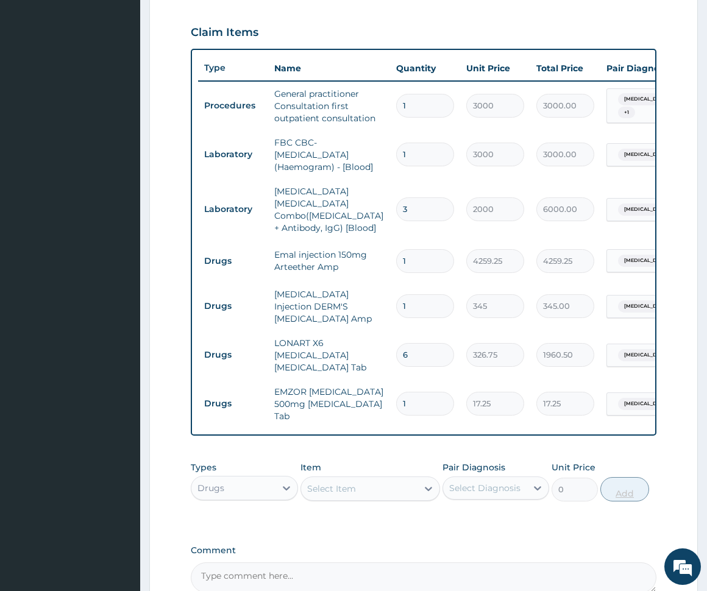
type input "18"
type input "310.50"
type input "18"
click at [392, 479] on div "Select Item" at bounding box center [359, 489] width 116 height 20
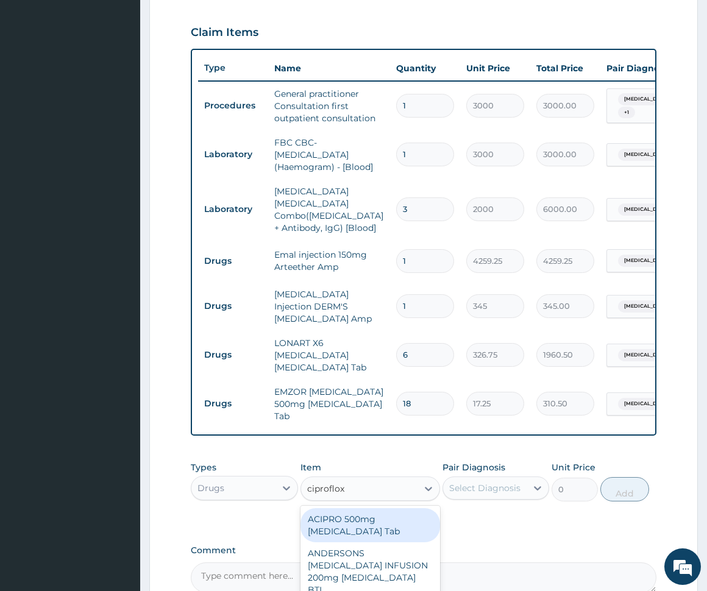
type input "ciprofloxa"
click at [371, 517] on div "ACIPRO 500mg Ciprofloxacin Tab" at bounding box center [370, 525] width 140 height 34
type input "301.875"
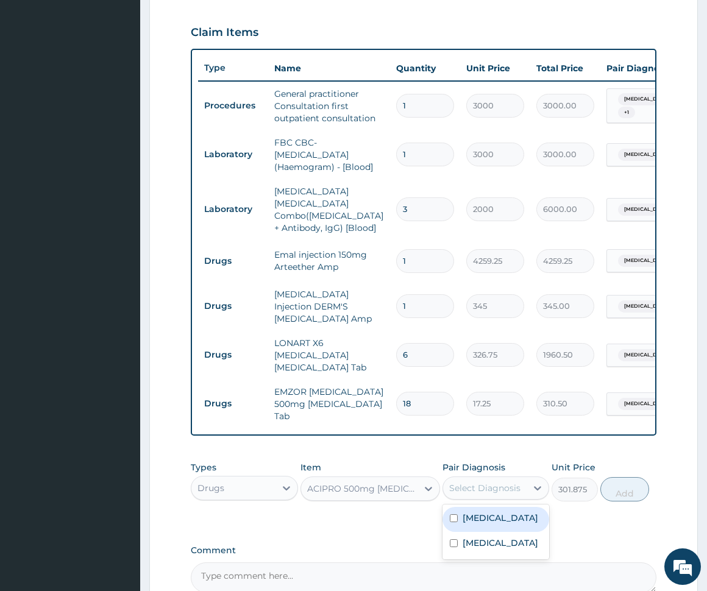
click at [499, 482] on div "Select Diagnosis" at bounding box center [484, 488] width 71 height 12
click at [494, 512] on label "Typhoid fever" at bounding box center [501, 518] width 76 height 12
checkbox input "true"
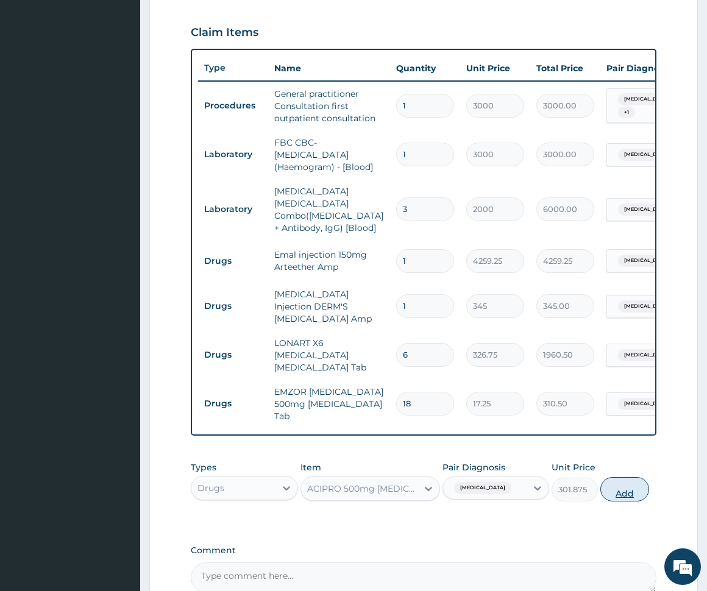
click at [612, 477] on button "Add" at bounding box center [624, 489] width 49 height 24
type input "0"
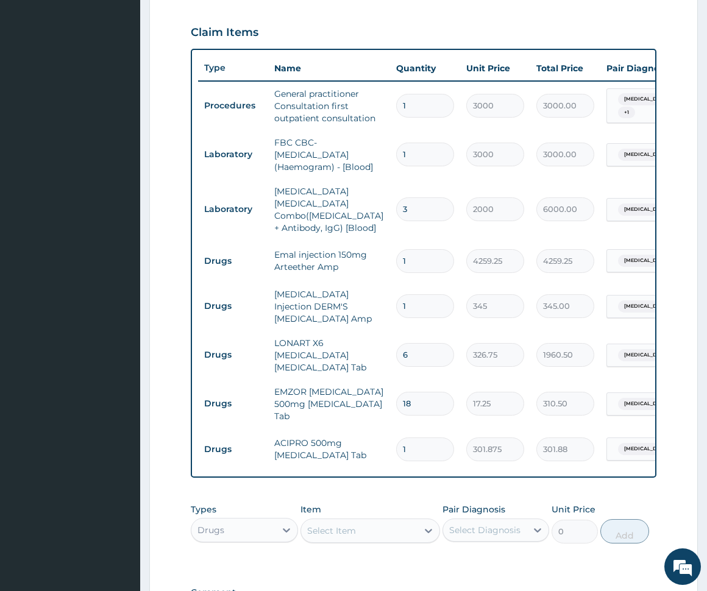
type input "10"
type input "3018.75"
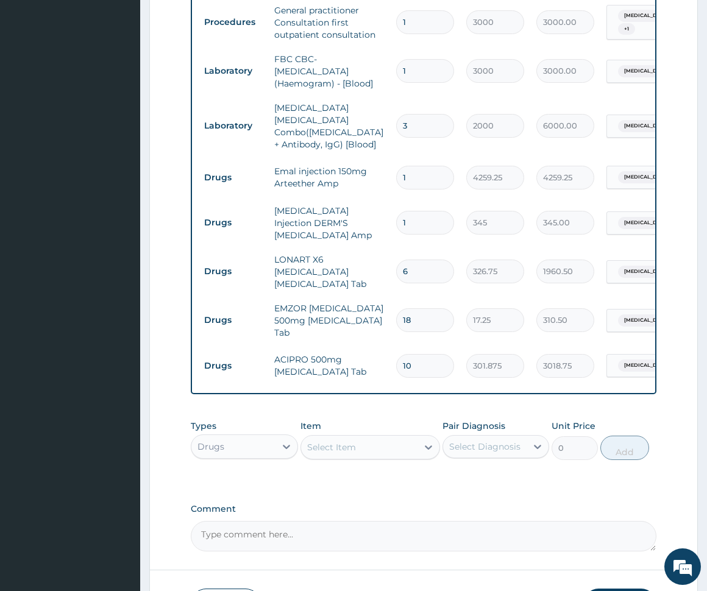
scroll to position [560, 0]
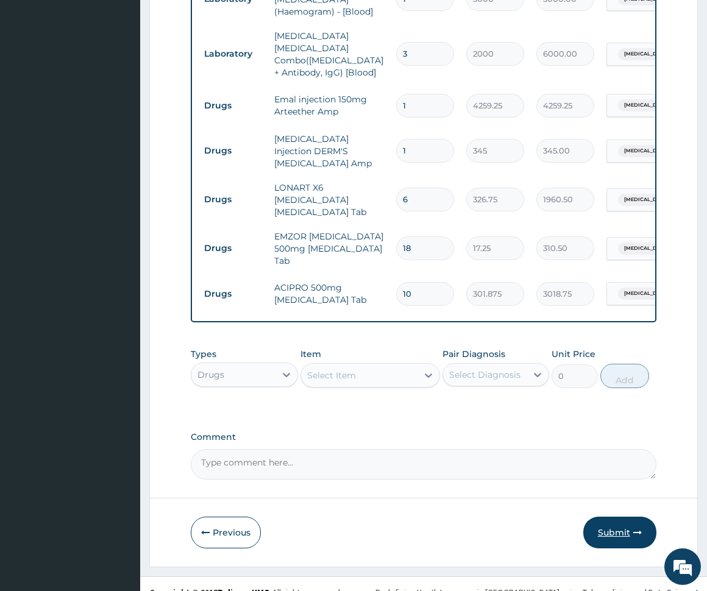
type input "10"
click at [617, 517] on button "Submit" at bounding box center [619, 533] width 73 height 32
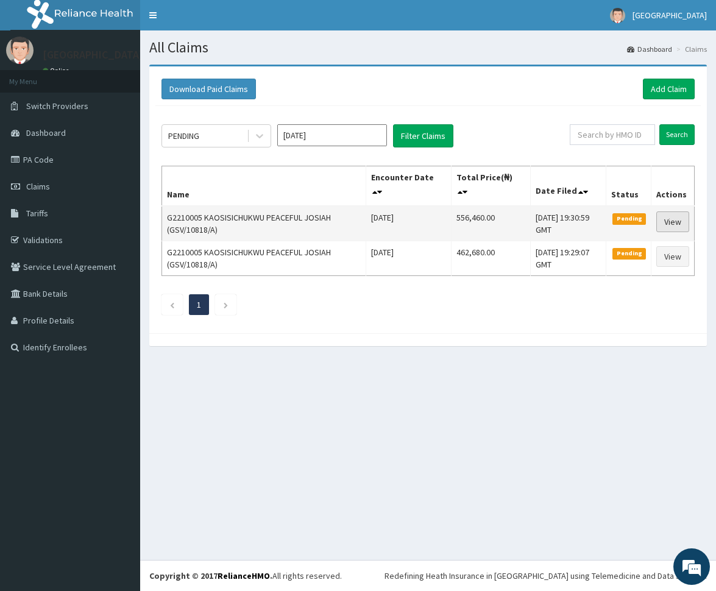
click at [676, 222] on link "View" at bounding box center [672, 221] width 33 height 21
